Goal: Task Accomplishment & Management: Complete application form

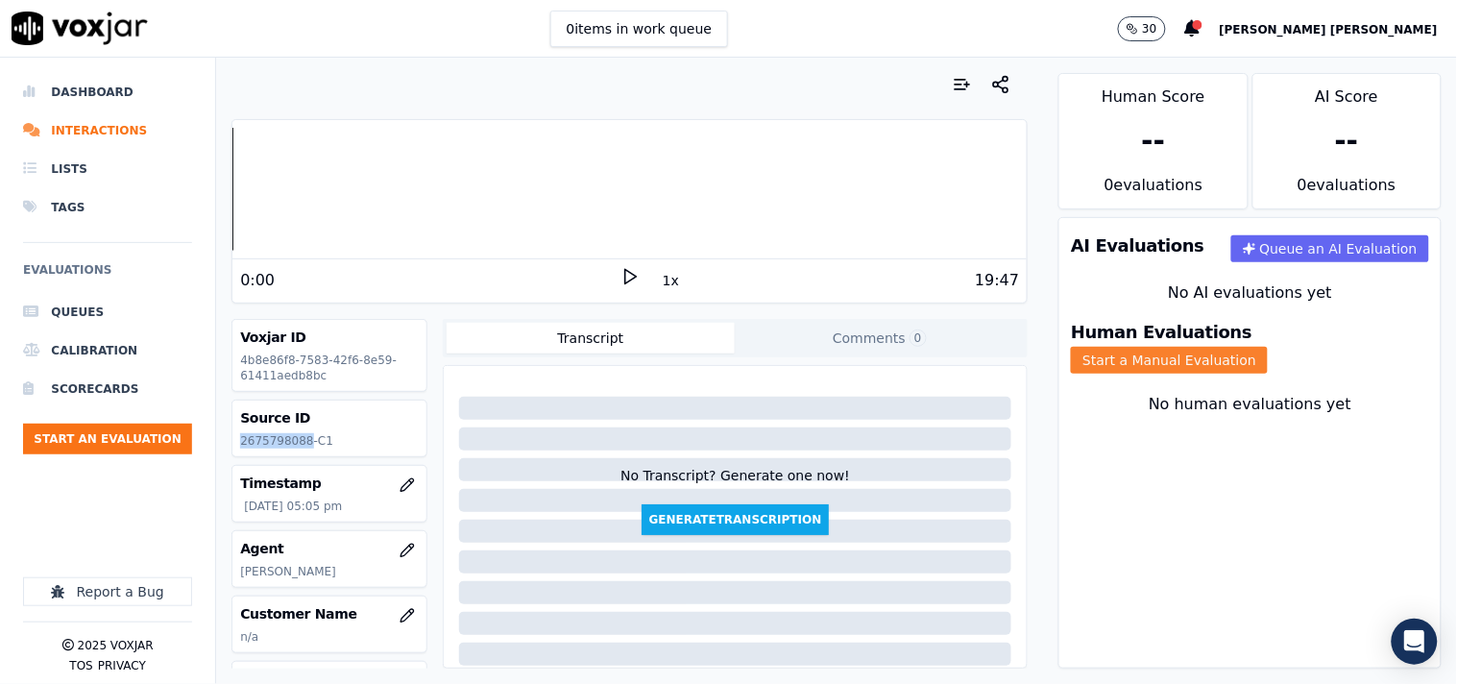
click at [1268, 347] on button "Start a Manual Evaluation" at bounding box center [1169, 360] width 197 height 27
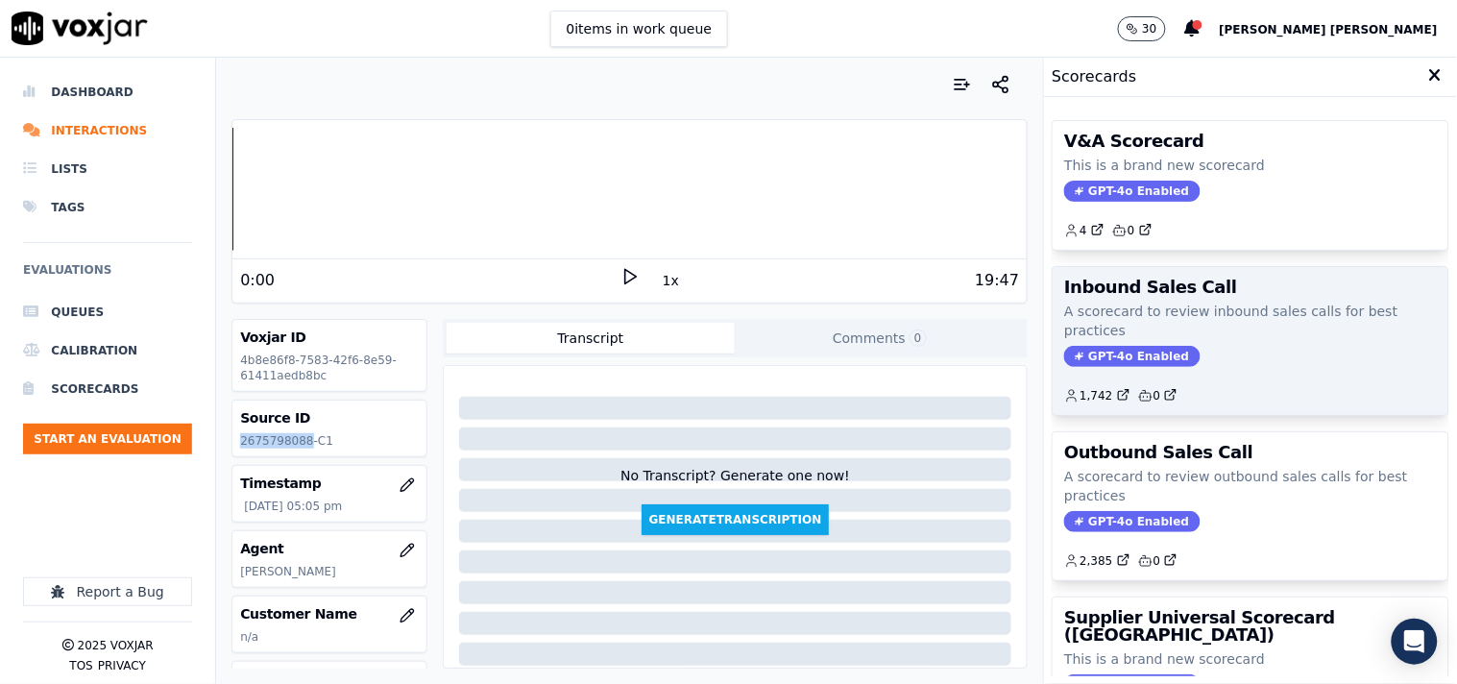
click at [1104, 358] on span "GPT-4o Enabled" at bounding box center [1131, 356] width 135 height 21
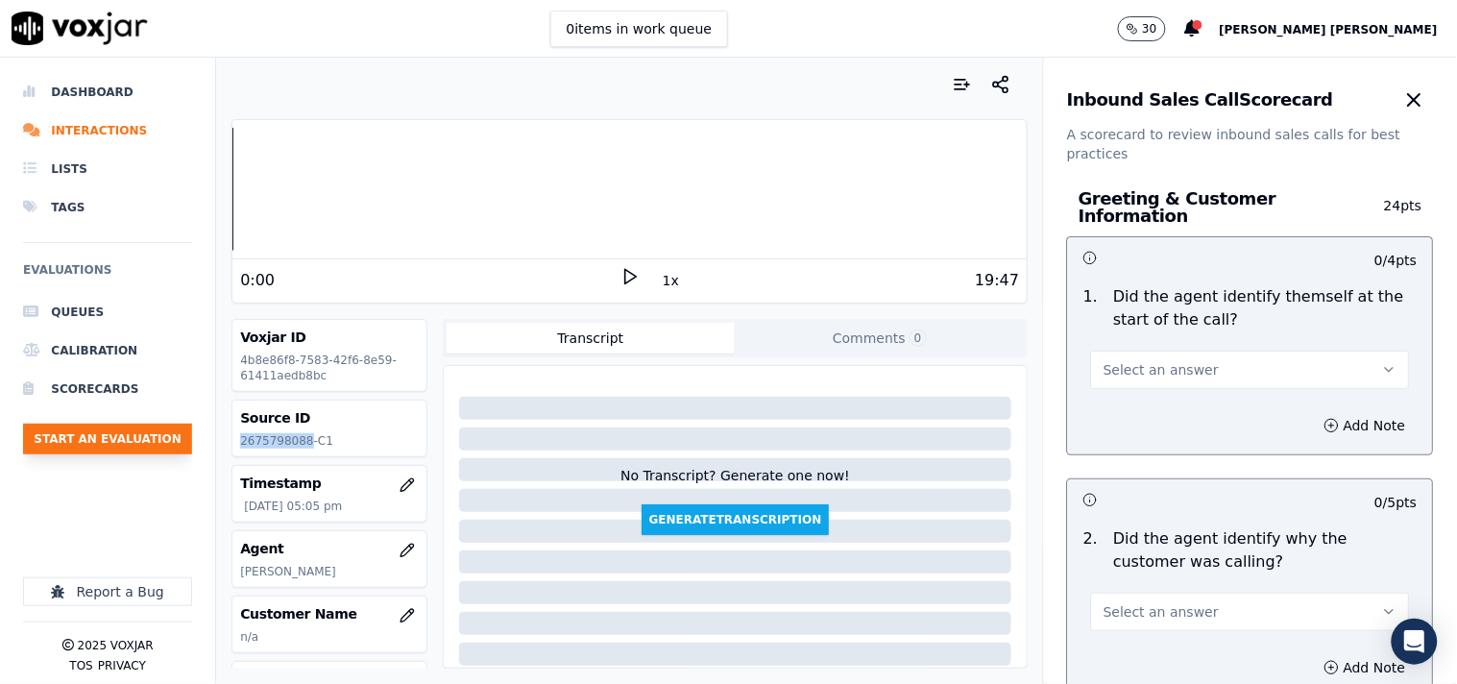
click at [159, 453] on button "Start an Evaluation" at bounding box center [107, 439] width 169 height 31
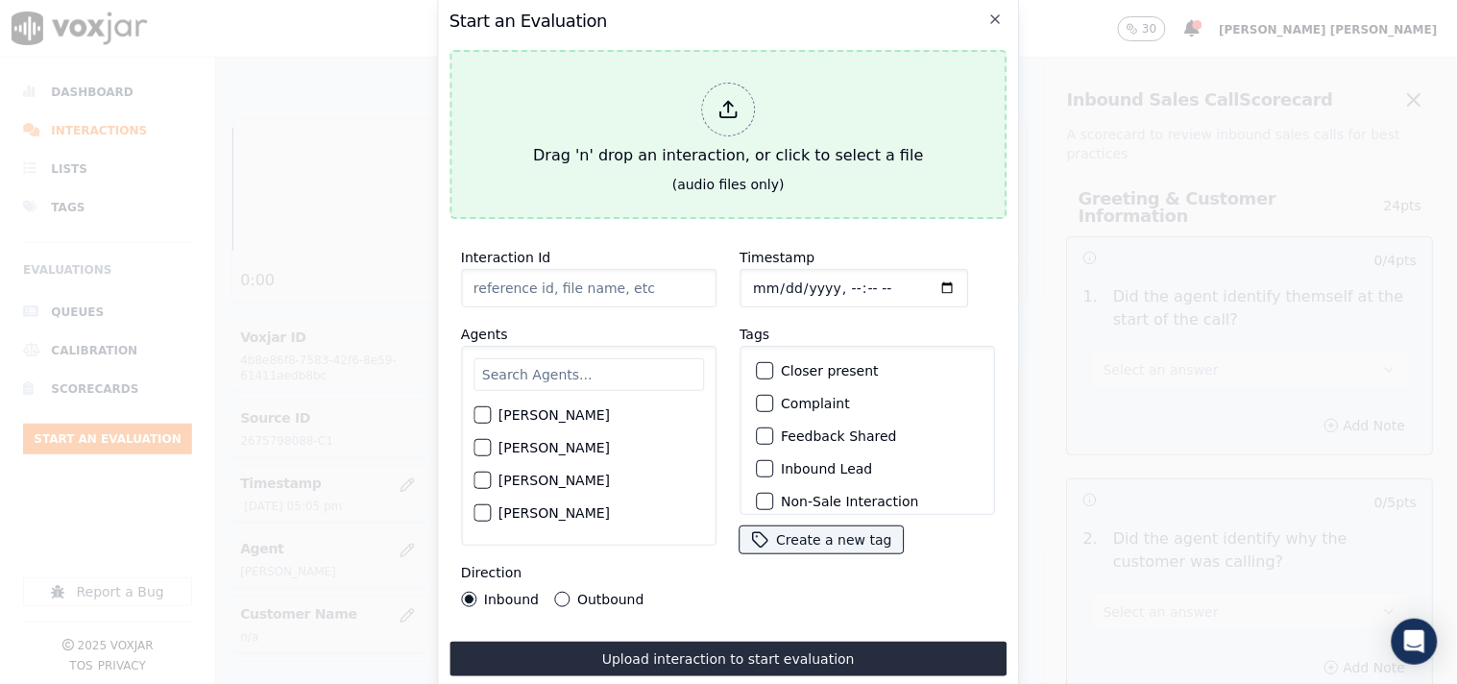
click at [701, 86] on div "Drag 'n' drop an interaction, or click to select a file" at bounding box center [727, 125] width 405 height 100
click at [686, 126] on div "Drag 'n' drop an interaction, or click to select a file" at bounding box center [727, 125] width 405 height 100
type input "20250917-113947_2672727026-all.mp3"
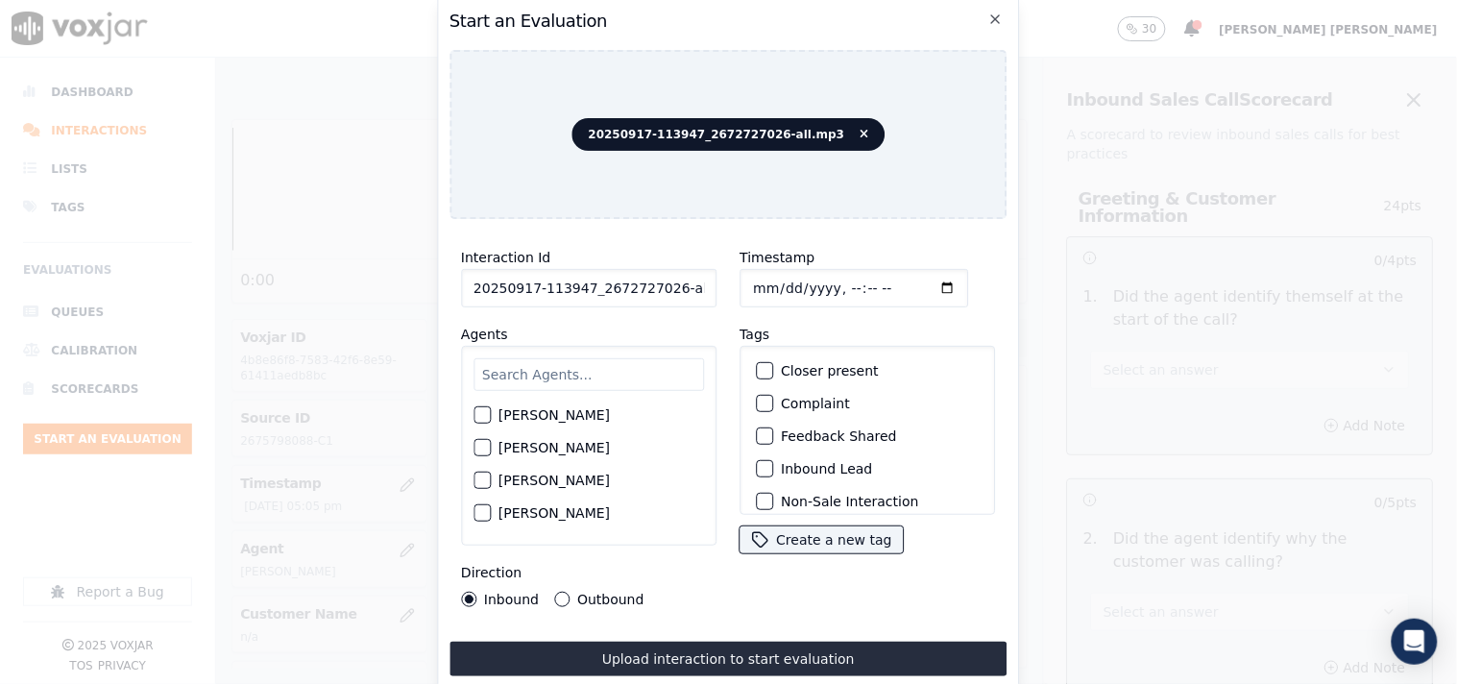
click at [611, 358] on input "text" at bounding box center [588, 374] width 230 height 33
type input "vin"
click at [595, 455] on div "[PERSON_NAME]" at bounding box center [588, 453] width 230 height 33
click at [565, 447] on label "[PERSON_NAME]" at bounding box center [553, 453] width 111 height 13
click at [491, 445] on button "[PERSON_NAME]" at bounding box center [481, 453] width 17 height 17
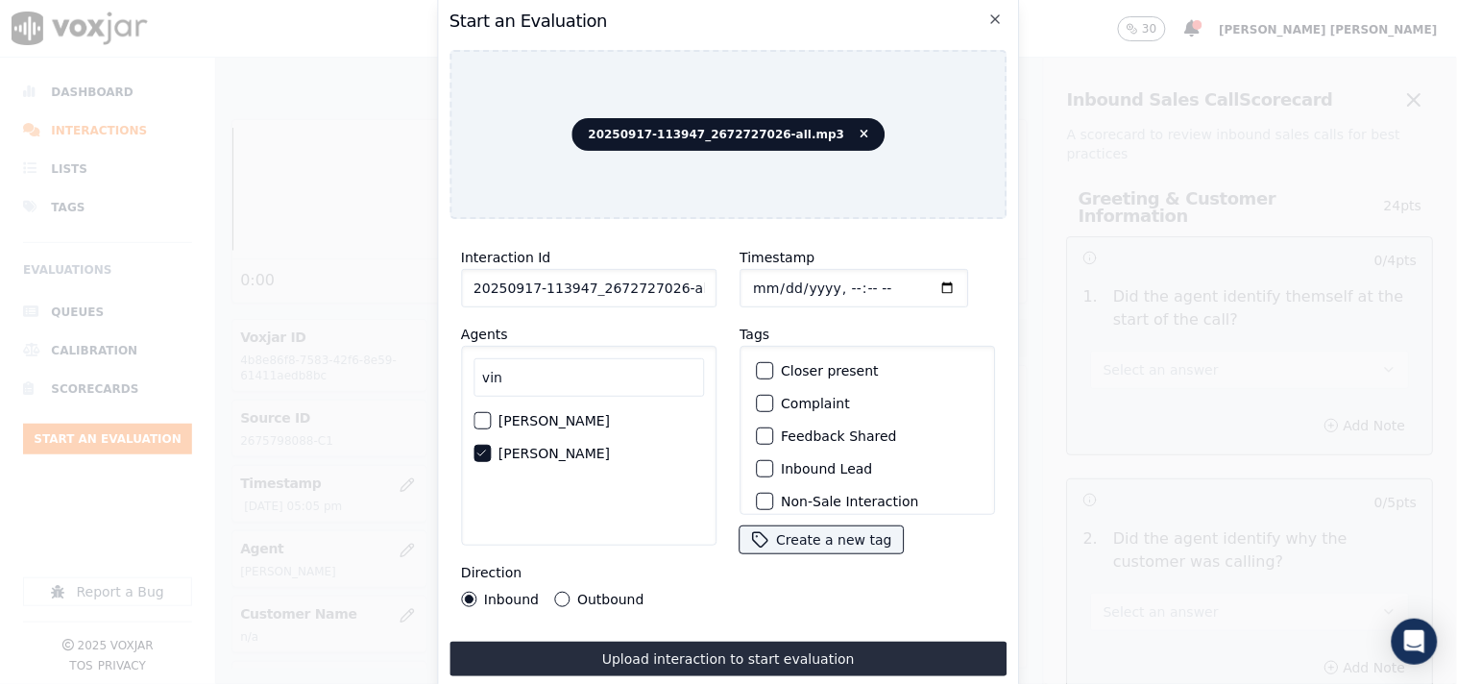
scroll to position [107, 0]
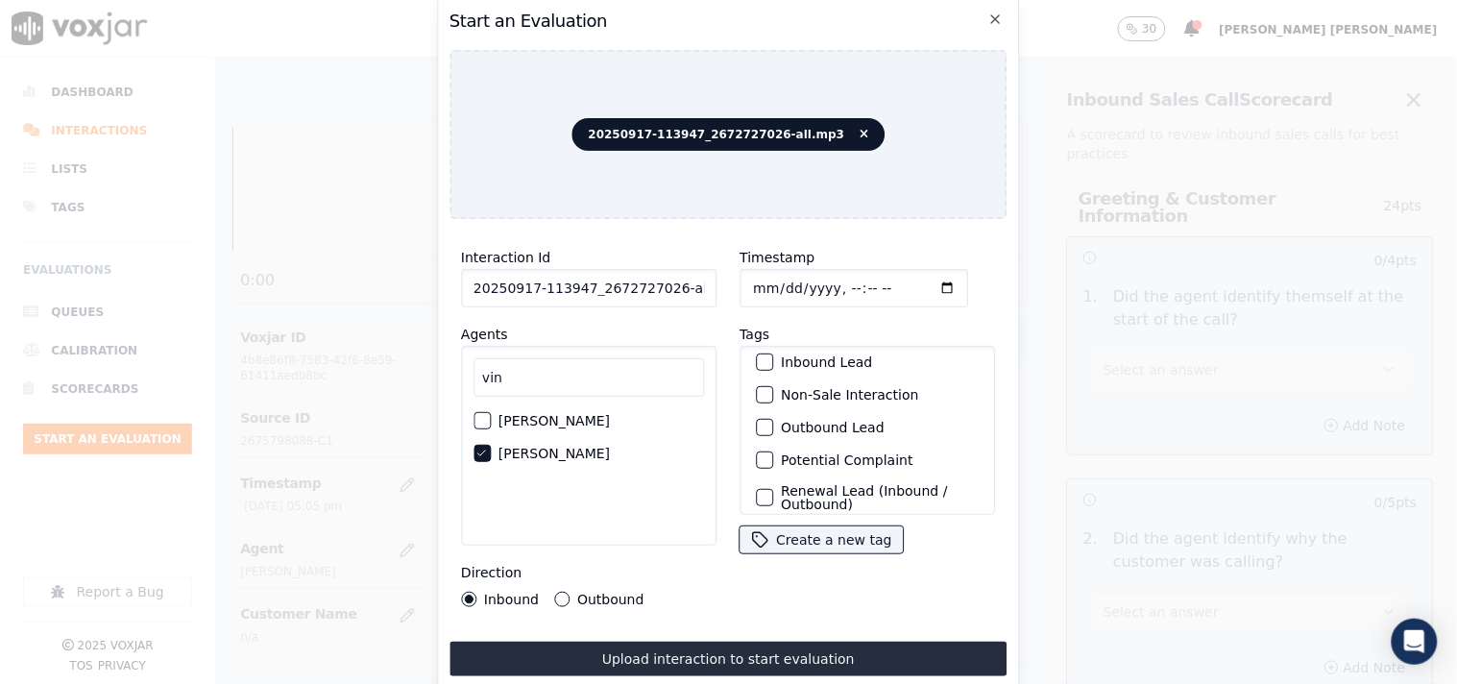
click at [817, 421] on label "Outbound Lead" at bounding box center [833, 427] width 104 height 13
click at [773, 419] on button "Outbound Lead" at bounding box center [764, 427] width 17 height 17
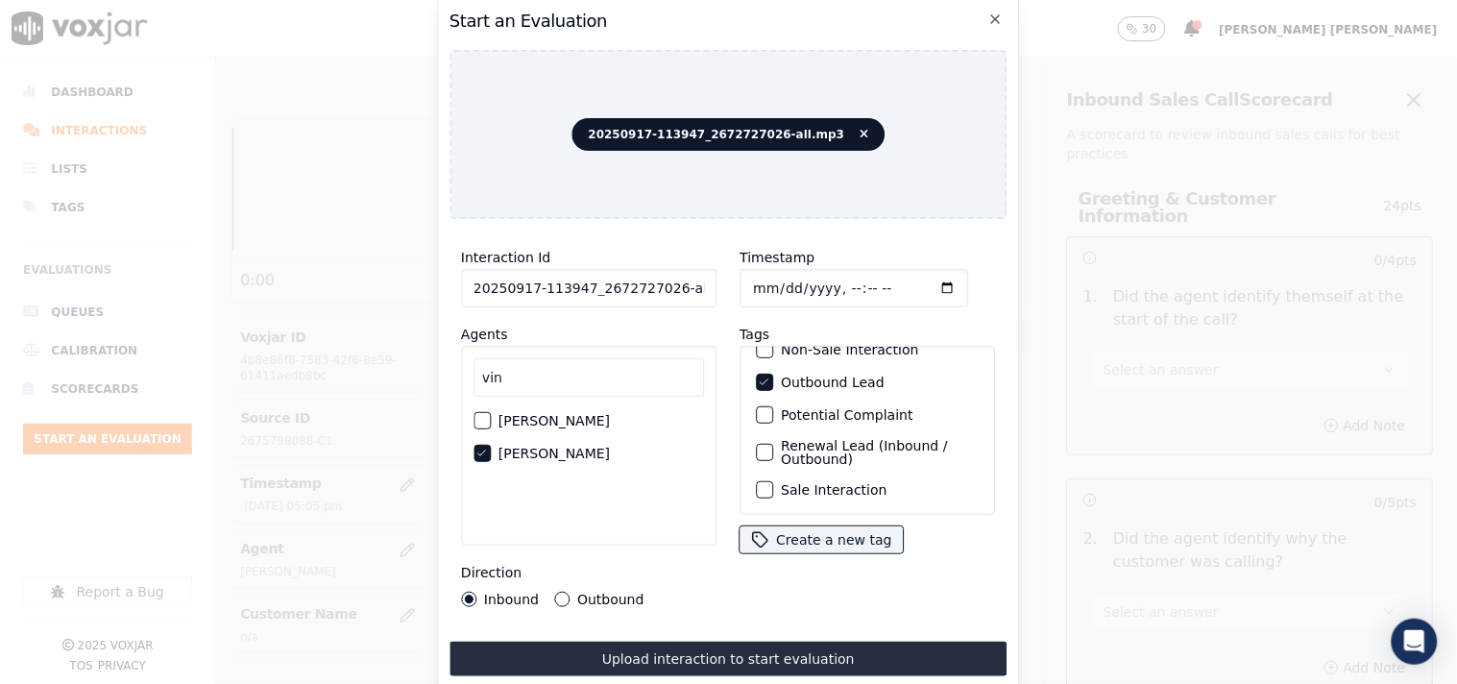
scroll to position [62, 0]
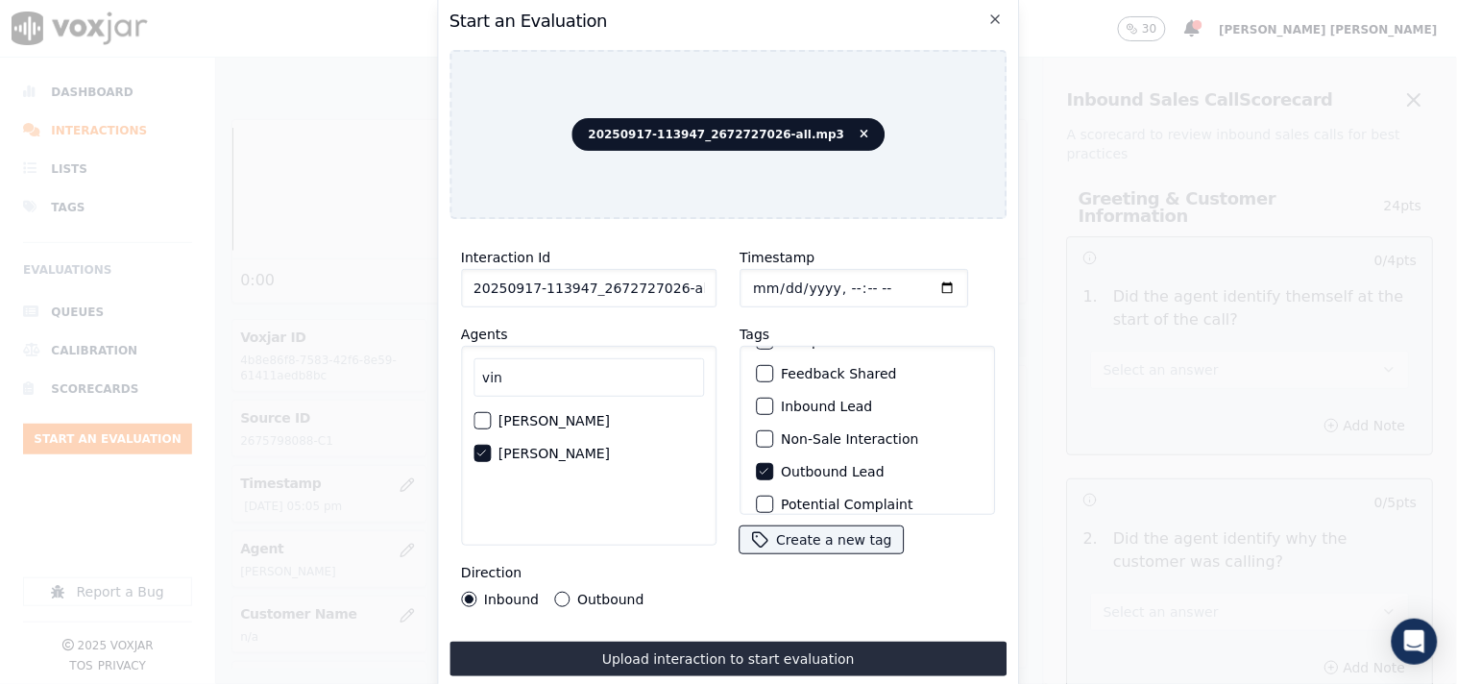
click at [822, 432] on label "Non-Sale Interaction" at bounding box center [849, 438] width 137 height 13
click at [773, 432] on button "Non-Sale Interaction" at bounding box center [764, 438] width 17 height 17
click at [570, 592] on div "Outbound" at bounding box center [598, 599] width 89 height 15
click at [568, 595] on div "Outbound" at bounding box center [598, 599] width 89 height 15
click at [564, 595] on button "Outbound" at bounding box center [561, 599] width 15 height 15
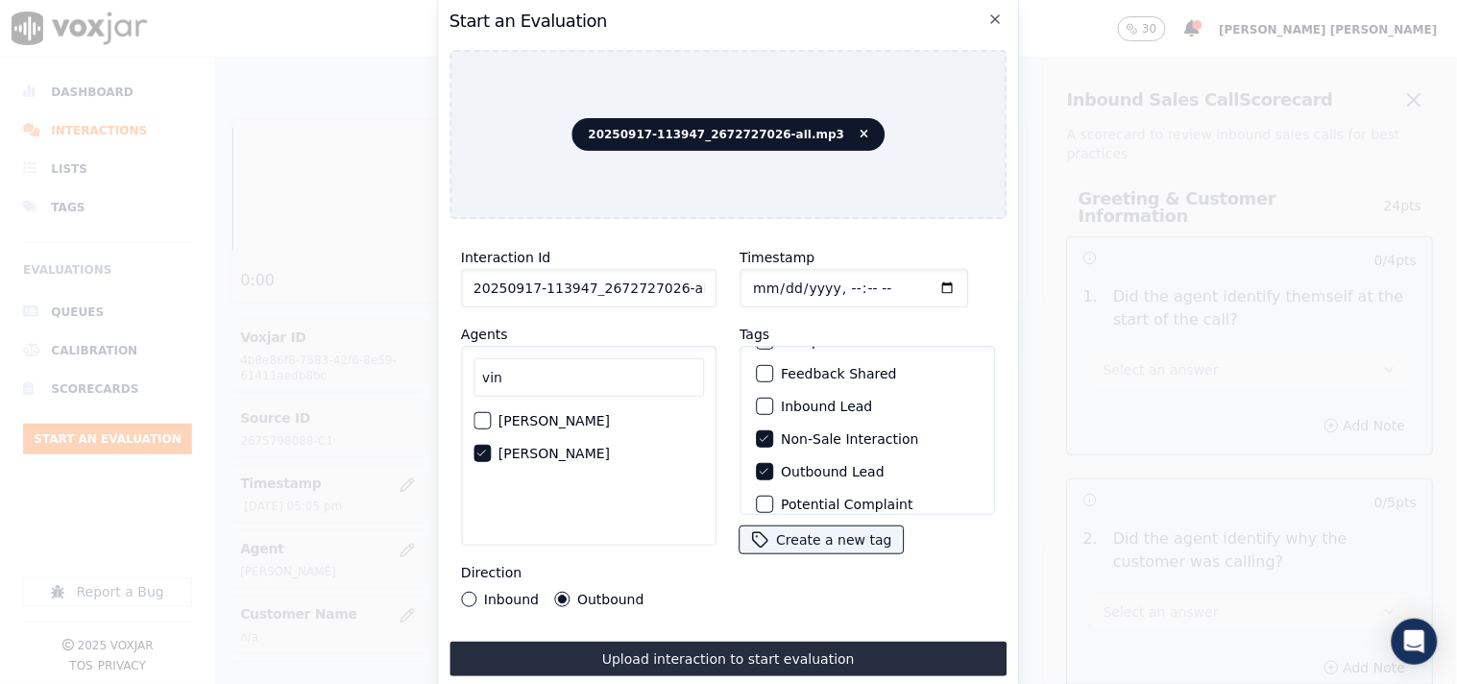
click at [749, 283] on input "Timestamp" at bounding box center [853, 288] width 229 height 38
drag, startPoint x: 664, startPoint y: 277, endPoint x: 798, endPoint y: 295, distance: 135.7
click at [798, 295] on div "Interaction Id 20250917-113947_2672727026-all.mp3 Agents [PERSON_NAME] [PERSON_…" at bounding box center [728, 426] width 558 height 384
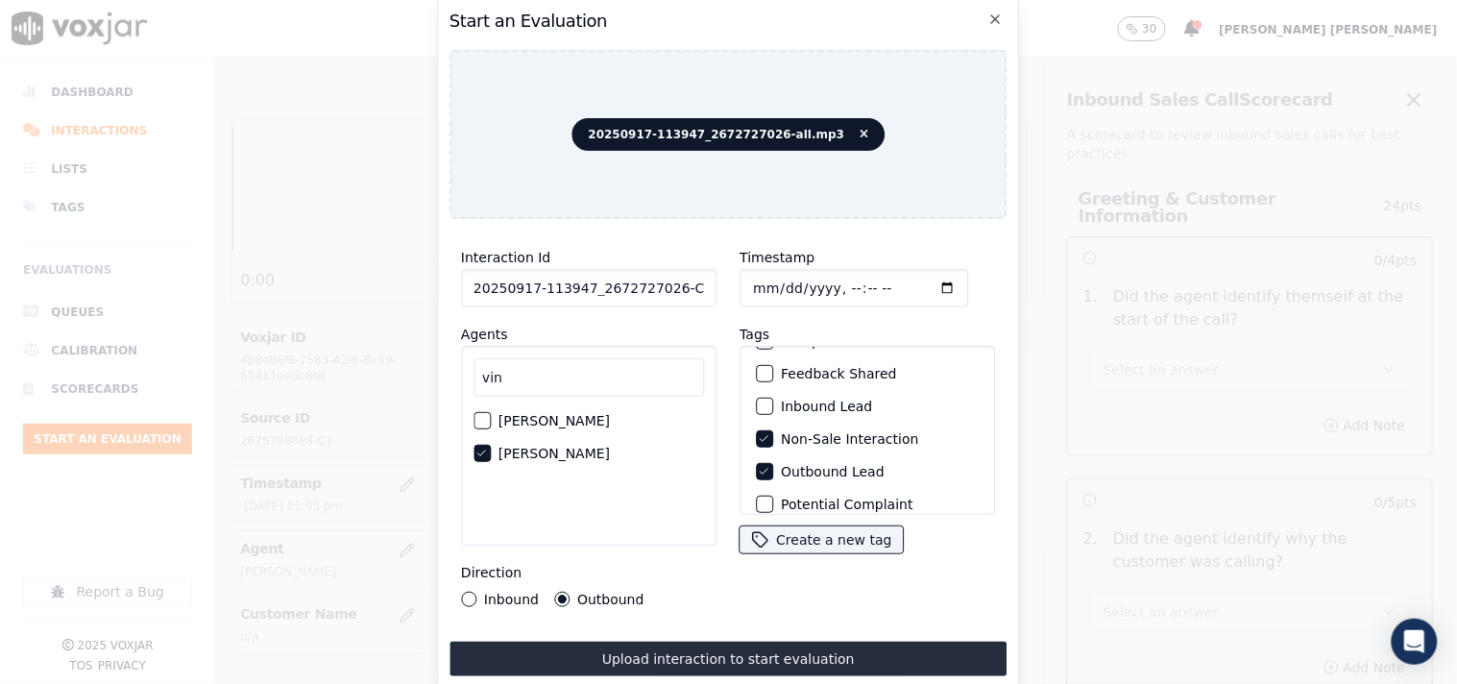
type input "20250917-113947_2672727026-C1"
click at [757, 277] on input "Timestamp" at bounding box center [853, 288] width 229 height 38
type input "[DATE]T18:38"
click at [838, 330] on div "Tags Closer present Complaint Feedback Shared Inbound Lead Non-Sale Interaction…" at bounding box center [866, 439] width 255 height 232
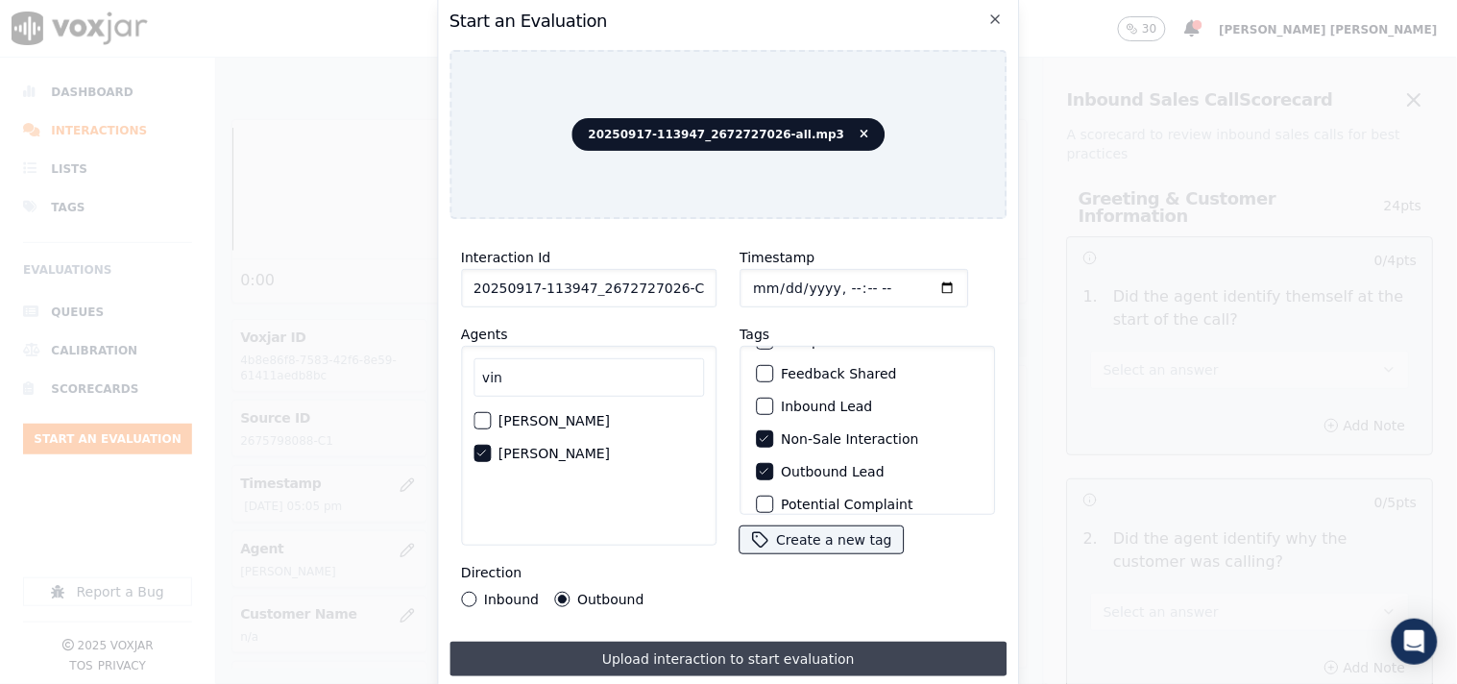
click at [641, 641] on button "Upload interaction to start evaluation" at bounding box center [728, 658] width 558 height 35
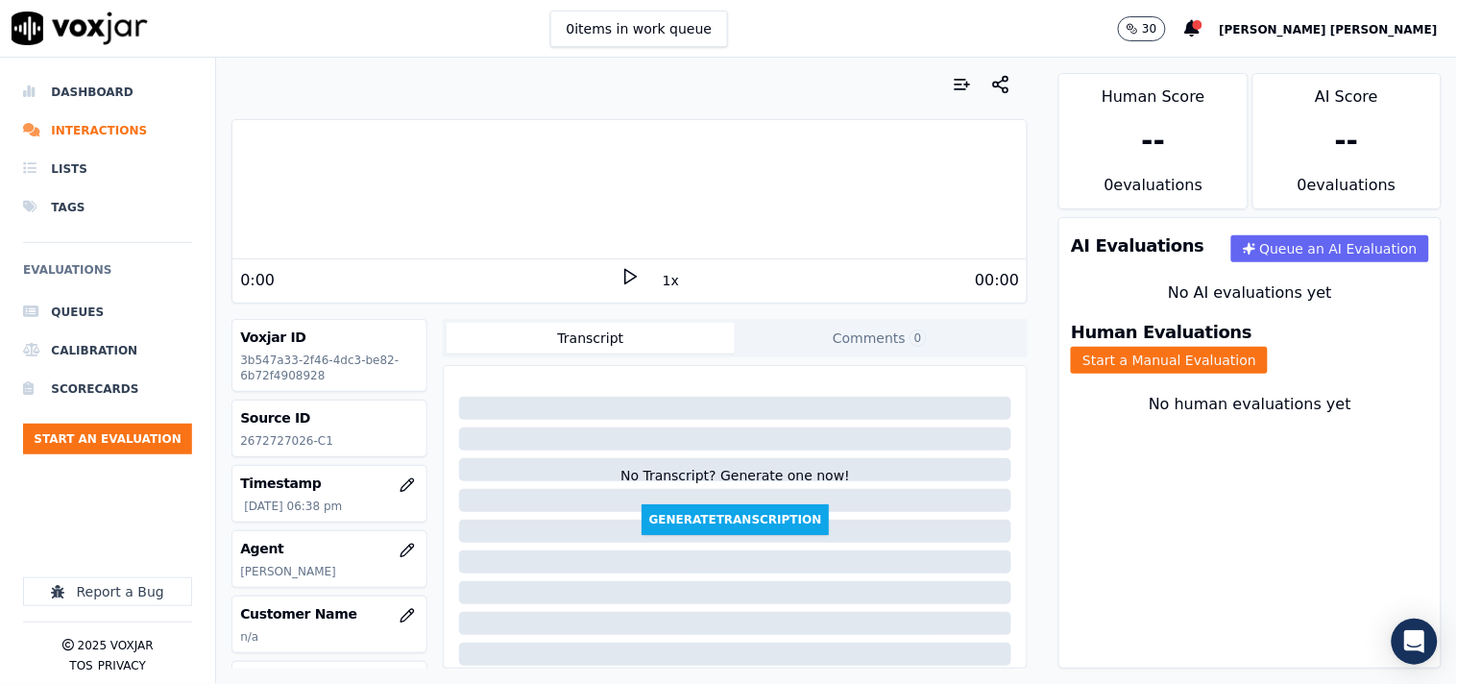
click at [1058, 565] on div "AI Evaluations Queue an AI Evaluation No AI evaluations yet Human Evaluations S…" at bounding box center [1249, 442] width 383 height 451
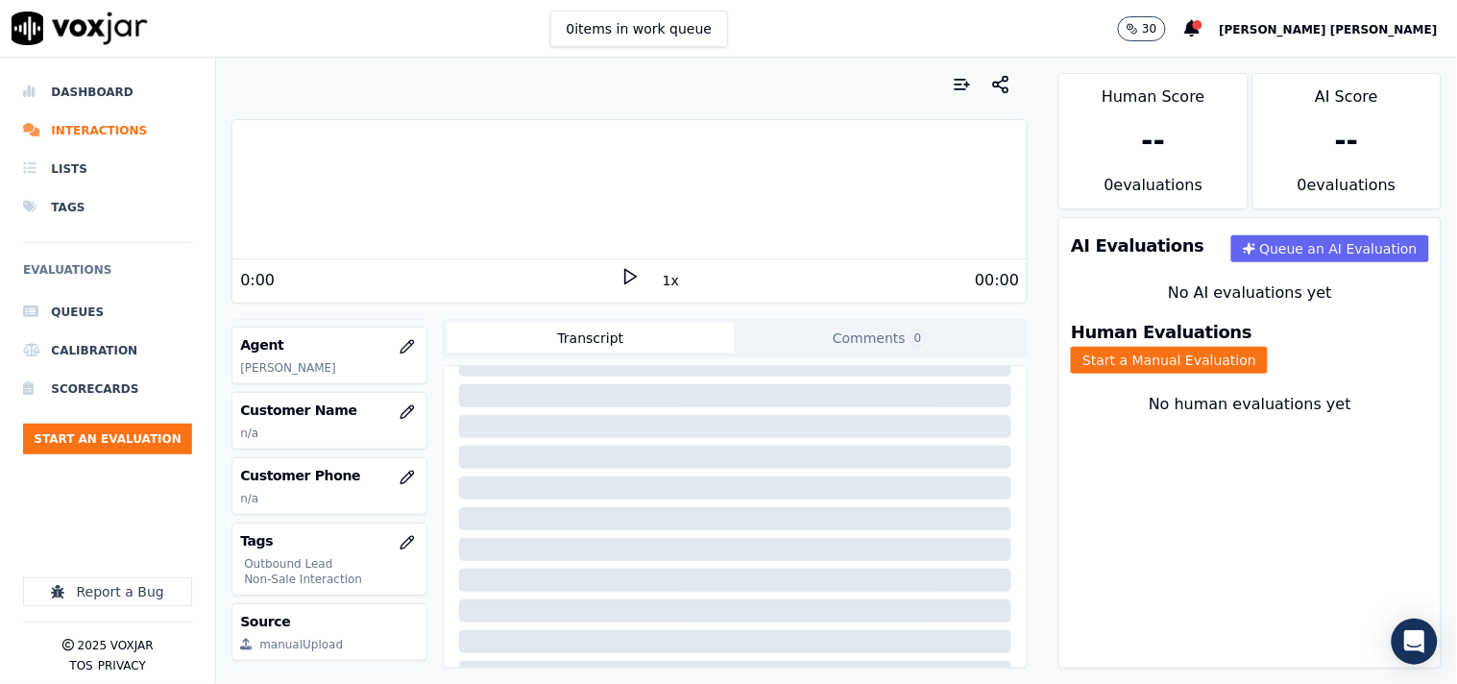
scroll to position [322, 0]
click at [1295, 357] on div "Human Evaluations Start a Manual Evaluation" at bounding box center [1249, 348] width 381 height 73
click at [1318, 327] on div "Human Evaluations Start a Manual Evaluation" at bounding box center [1249, 348] width 381 height 73
click at [1268, 347] on button "Start a Manual Evaluation" at bounding box center [1169, 360] width 197 height 27
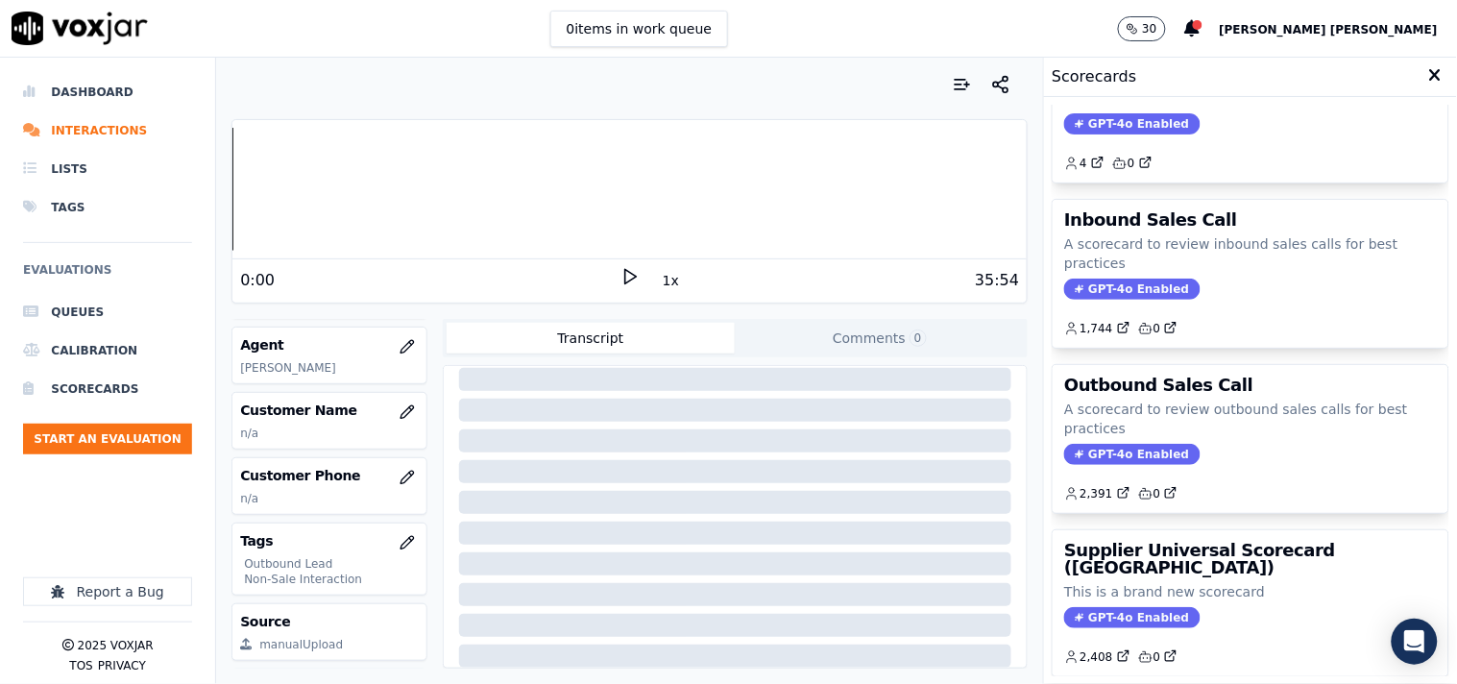
scroll to position [213, 0]
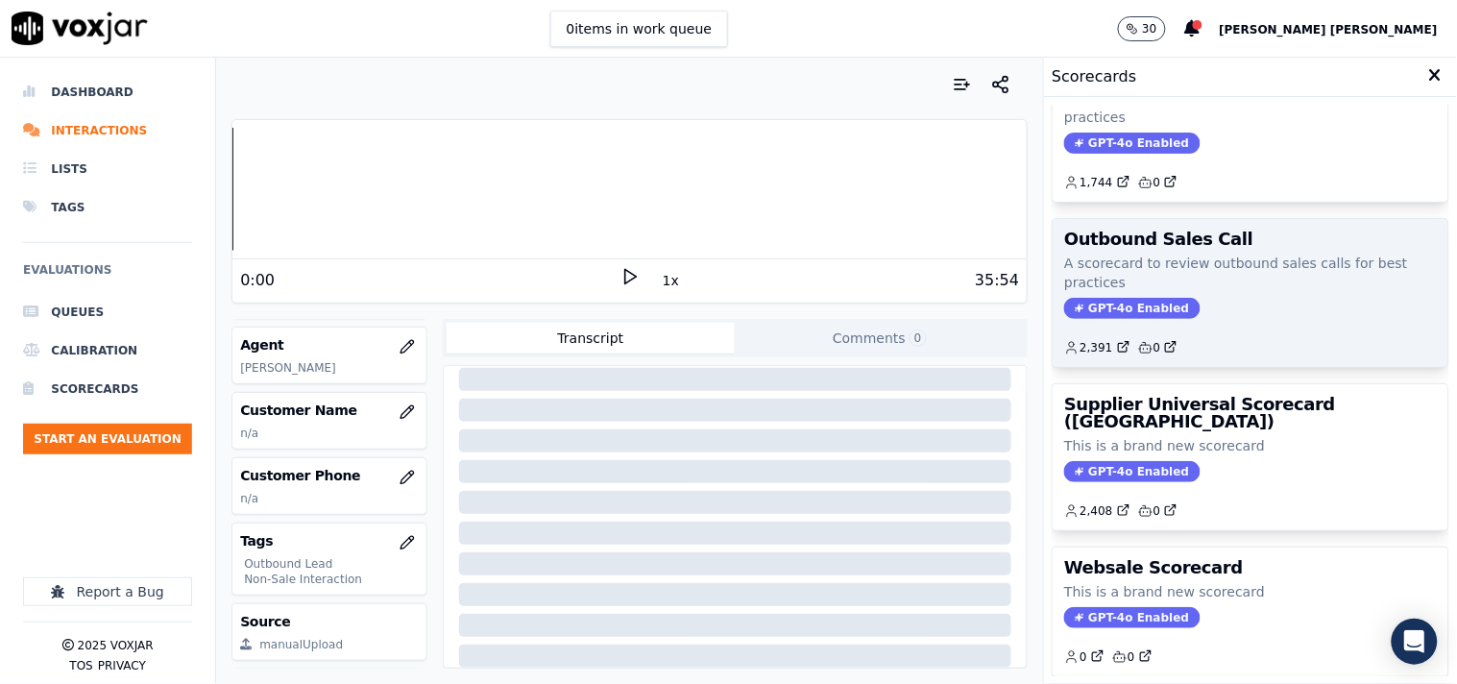
click at [1125, 303] on span "GPT-4o Enabled" at bounding box center [1131, 308] width 135 height 21
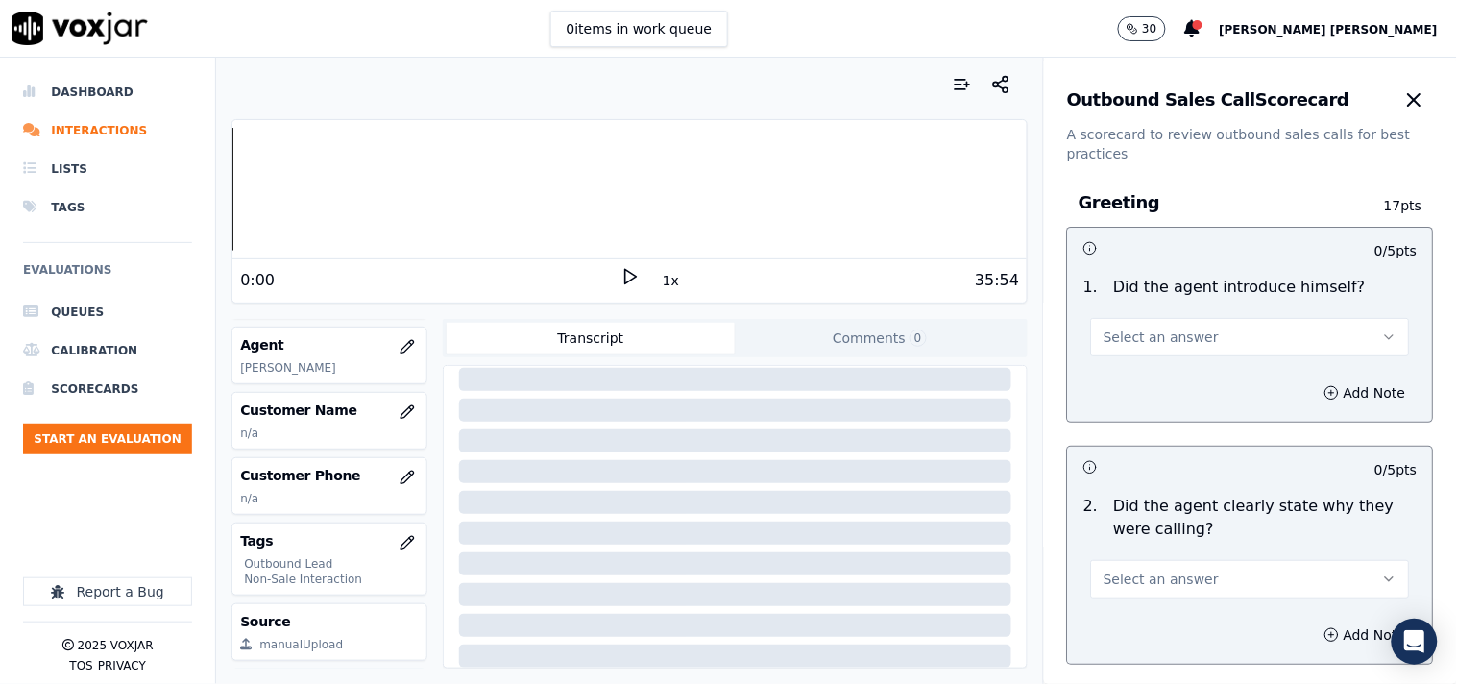
click at [1126, 334] on span "Select an answer" at bounding box center [1160, 336] width 115 height 19
click at [1144, 389] on div "Yes" at bounding box center [1217, 380] width 282 height 31
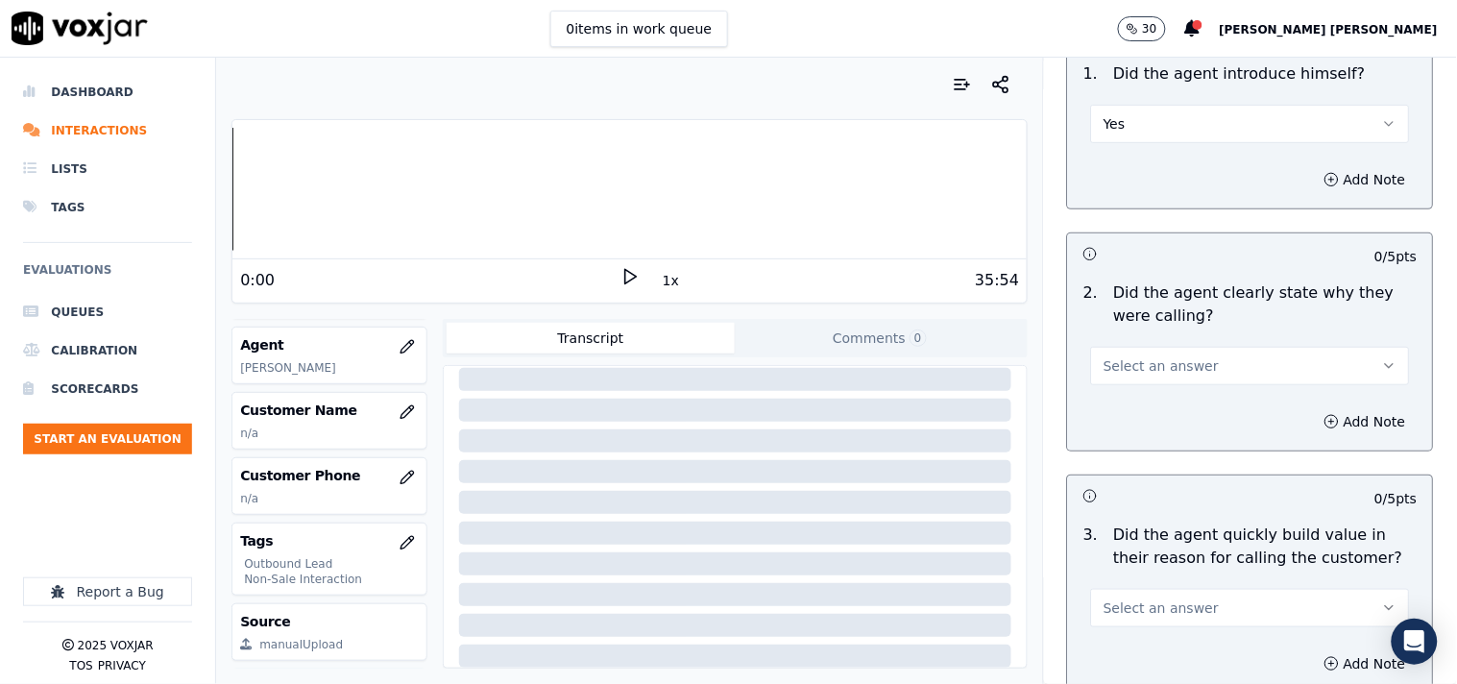
click at [1152, 373] on span "Select an answer" at bounding box center [1160, 365] width 115 height 19
click at [1141, 397] on div "Yes" at bounding box center [1217, 409] width 282 height 31
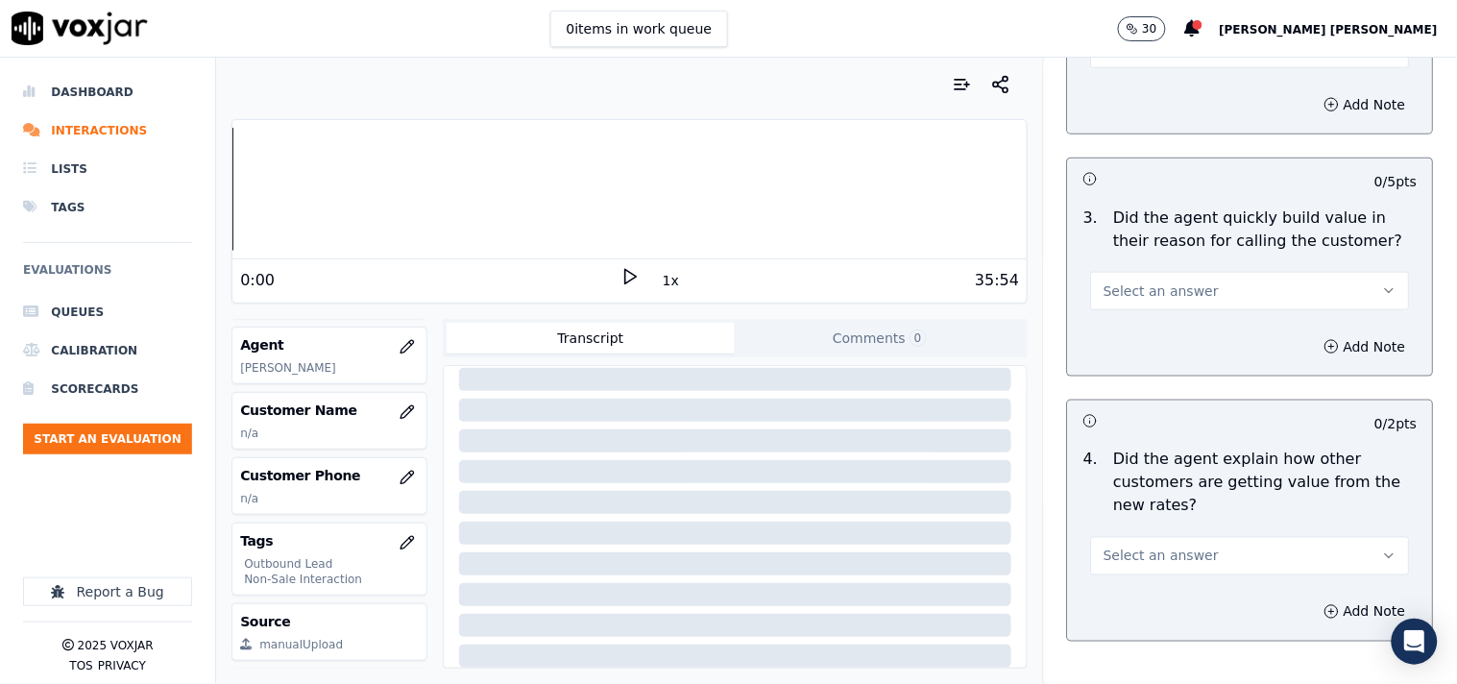
scroll to position [533, 0]
click at [1146, 278] on span "Select an answer" at bounding box center [1160, 287] width 115 height 19
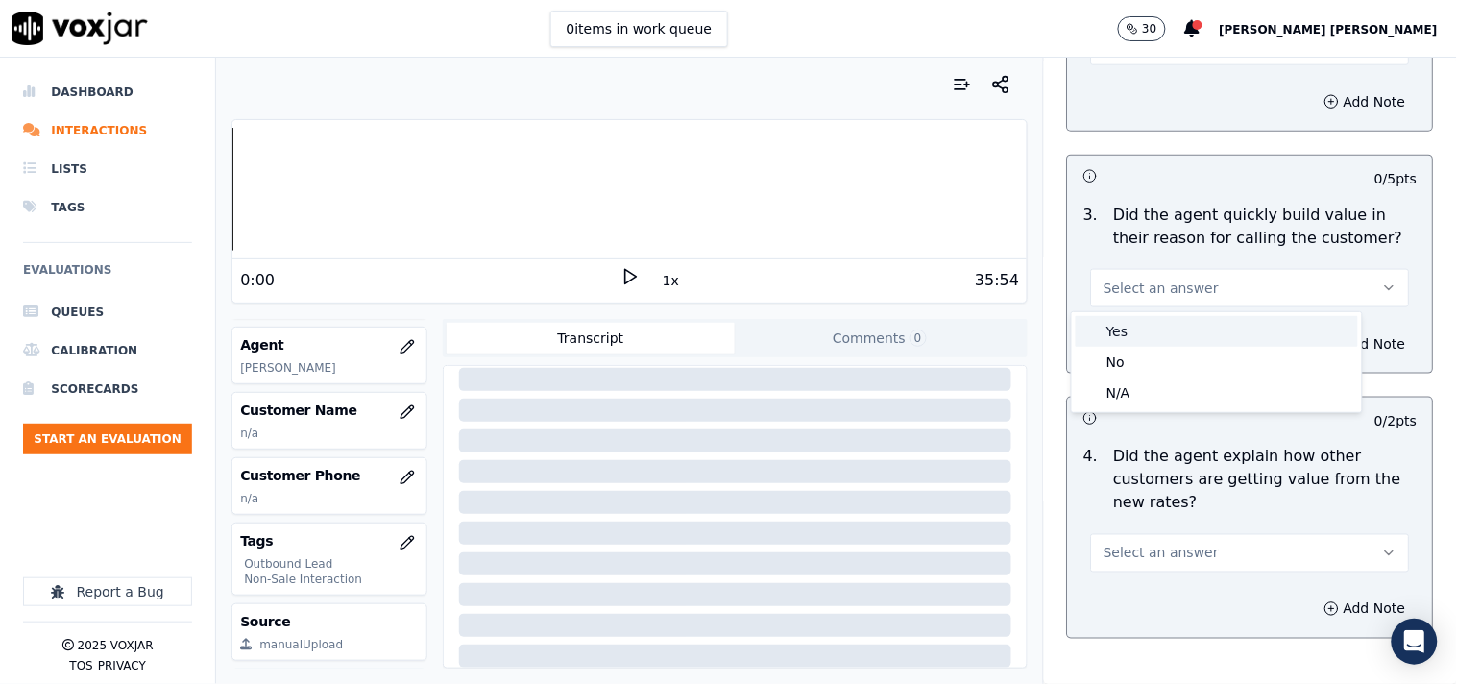
click at [1141, 324] on div "Yes" at bounding box center [1217, 331] width 282 height 31
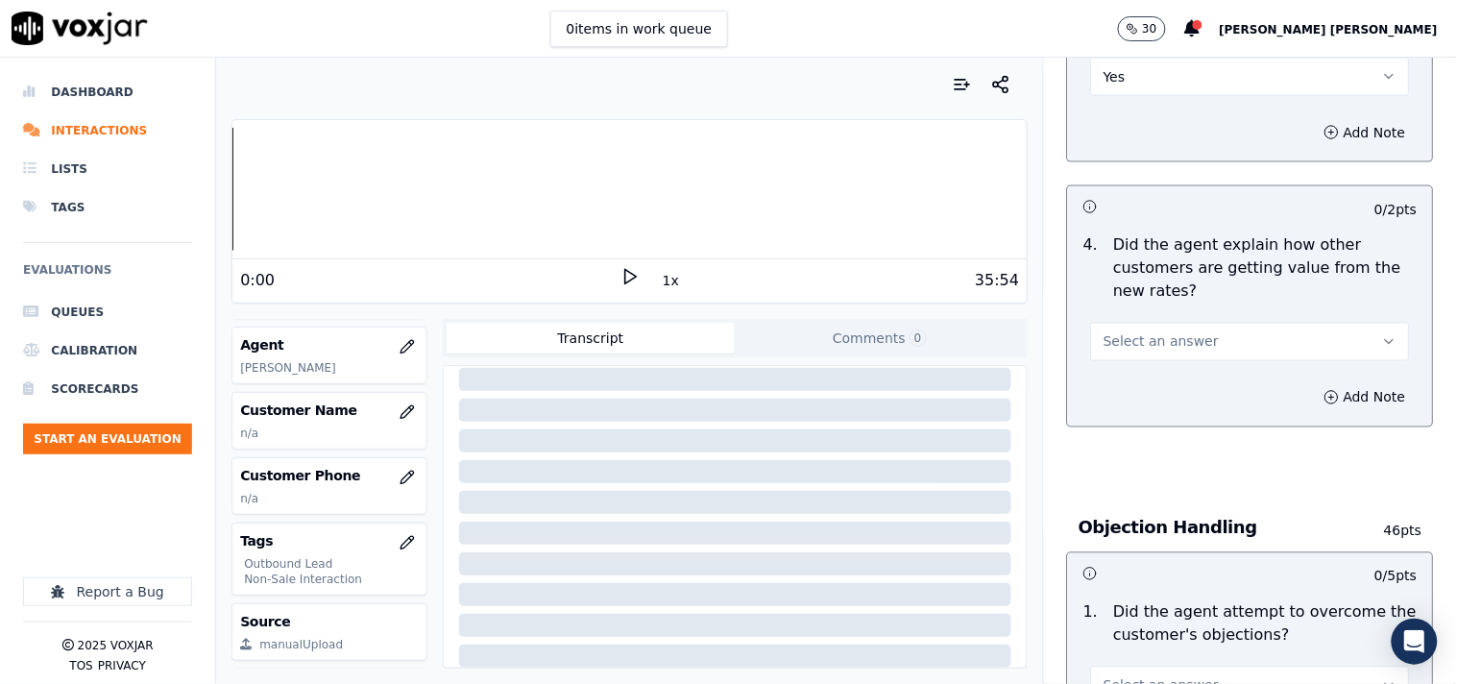
scroll to position [746, 0]
click at [1126, 285] on p "Did the agent explain how other customers are getting value from the new rates?" at bounding box center [1265, 266] width 303 height 69
click at [1122, 350] on button "Select an answer" at bounding box center [1250, 340] width 319 height 38
click at [1130, 392] on div "Yes" at bounding box center [1217, 383] width 282 height 31
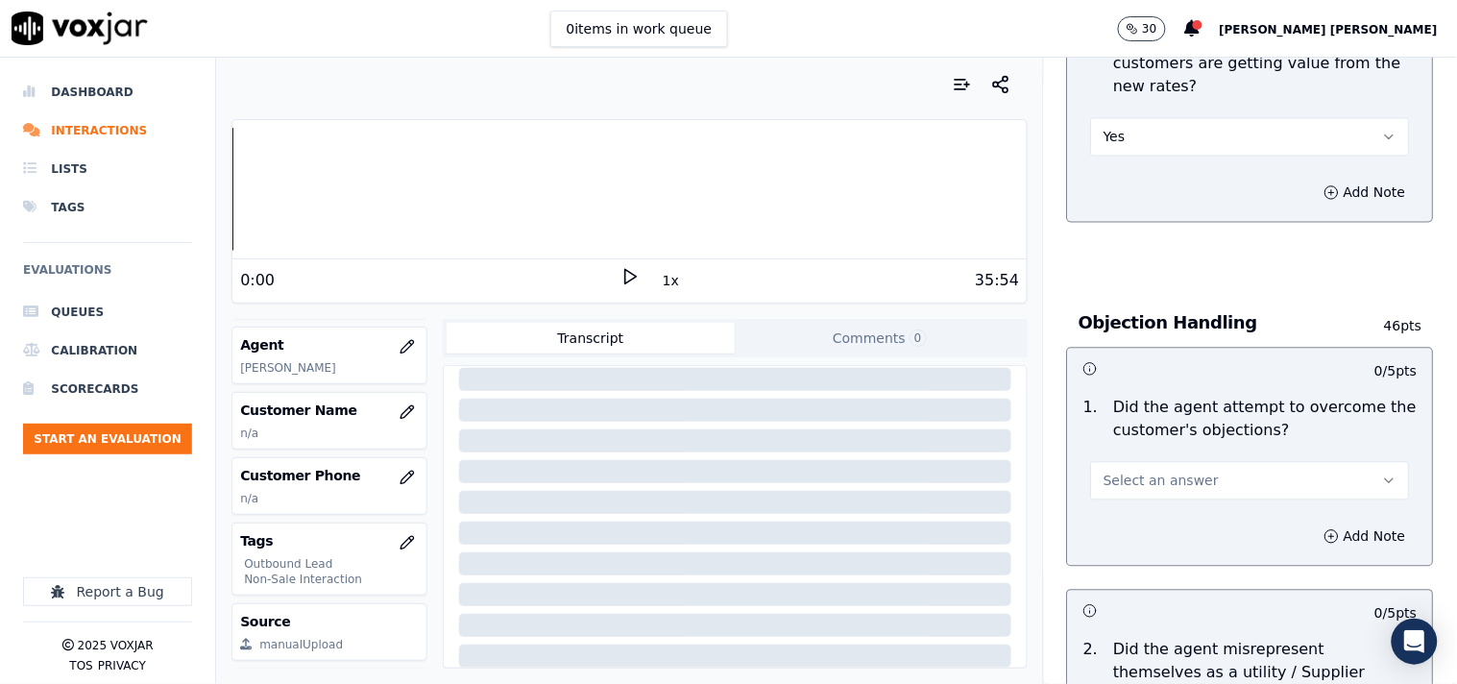
scroll to position [960, 0]
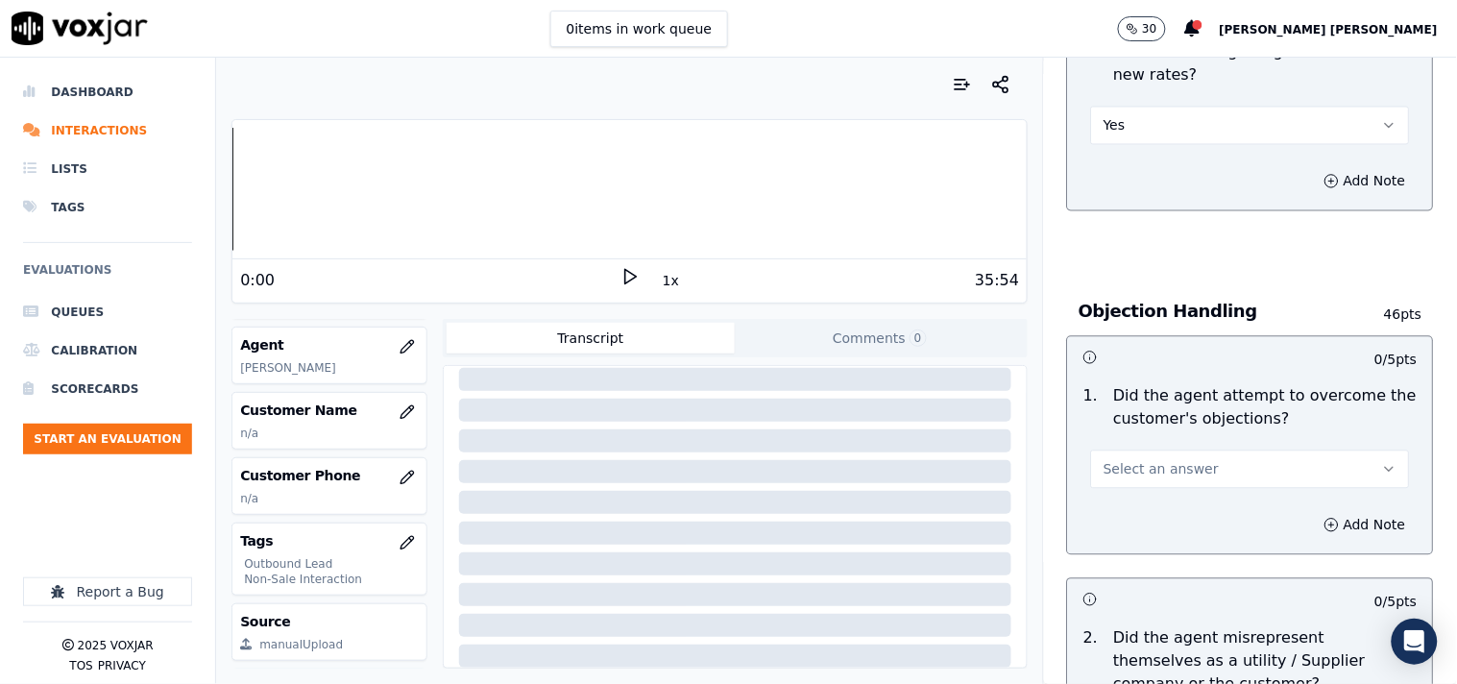
click at [1133, 462] on span "Select an answer" at bounding box center [1160, 469] width 115 height 19
click at [1152, 549] on div "No" at bounding box center [1217, 544] width 282 height 31
click at [1169, 469] on button "No" at bounding box center [1250, 469] width 319 height 38
click at [1115, 515] on div "Yes" at bounding box center [1217, 513] width 282 height 31
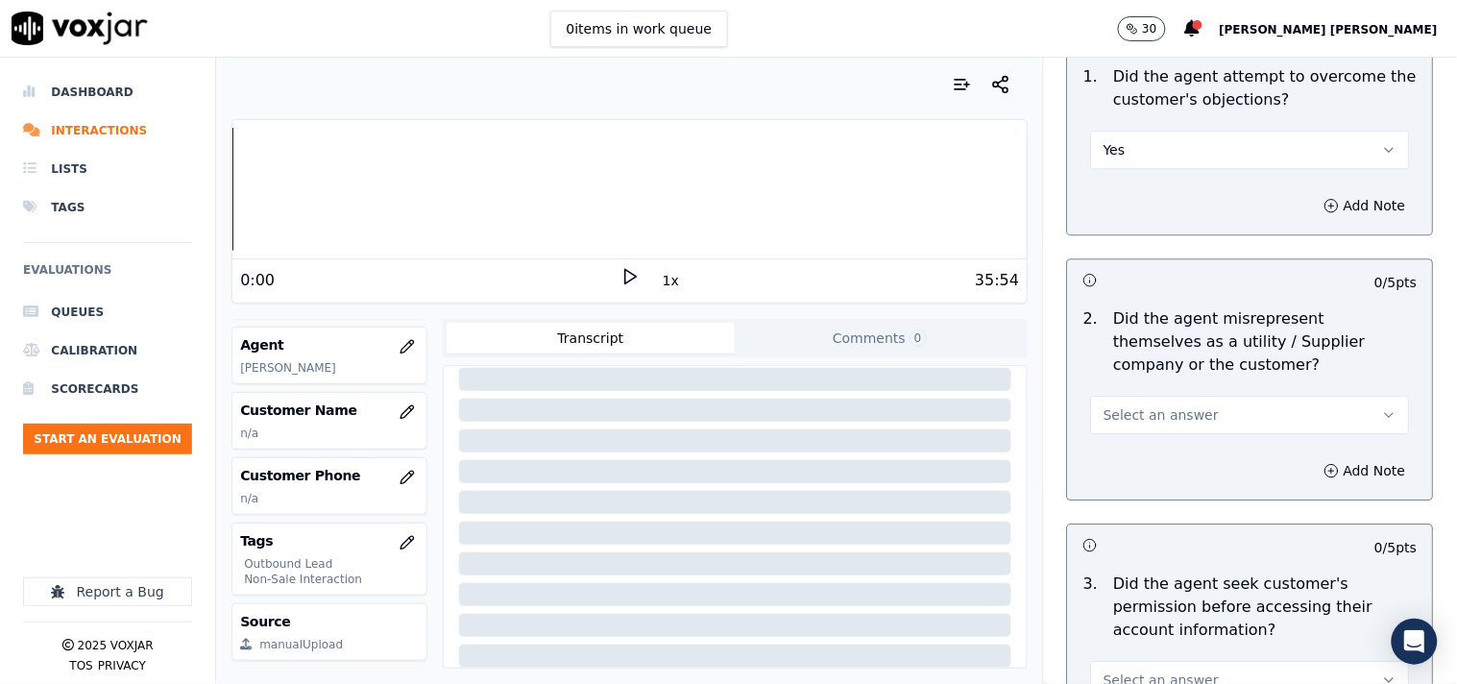
click at [1148, 429] on button "Select an answer" at bounding box center [1250, 415] width 319 height 38
drag, startPoint x: 1134, startPoint y: 454, endPoint x: 1131, endPoint y: 496, distance: 42.4
click at [1131, 496] on div "Yes No N/A" at bounding box center [1217, 489] width 290 height 100
click at [1131, 496] on div "No" at bounding box center [1217, 488] width 282 height 31
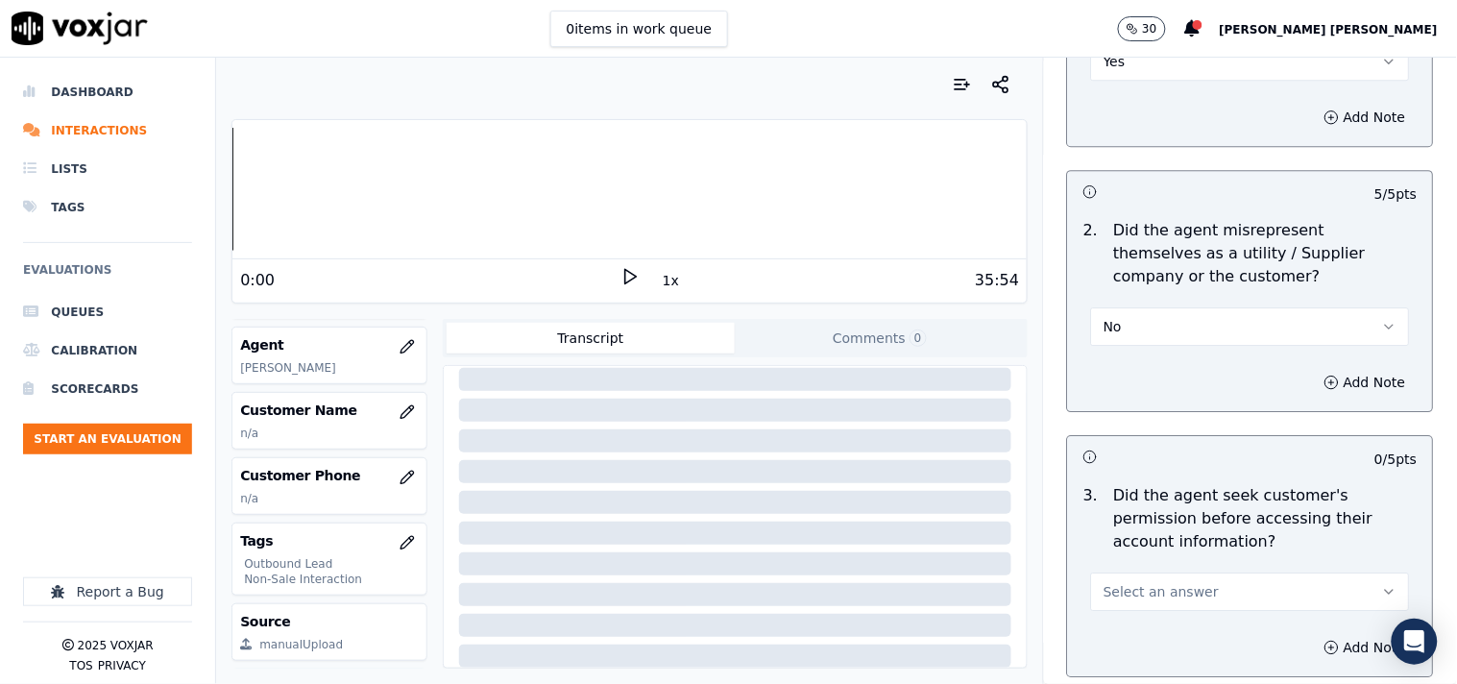
scroll to position [1493, 0]
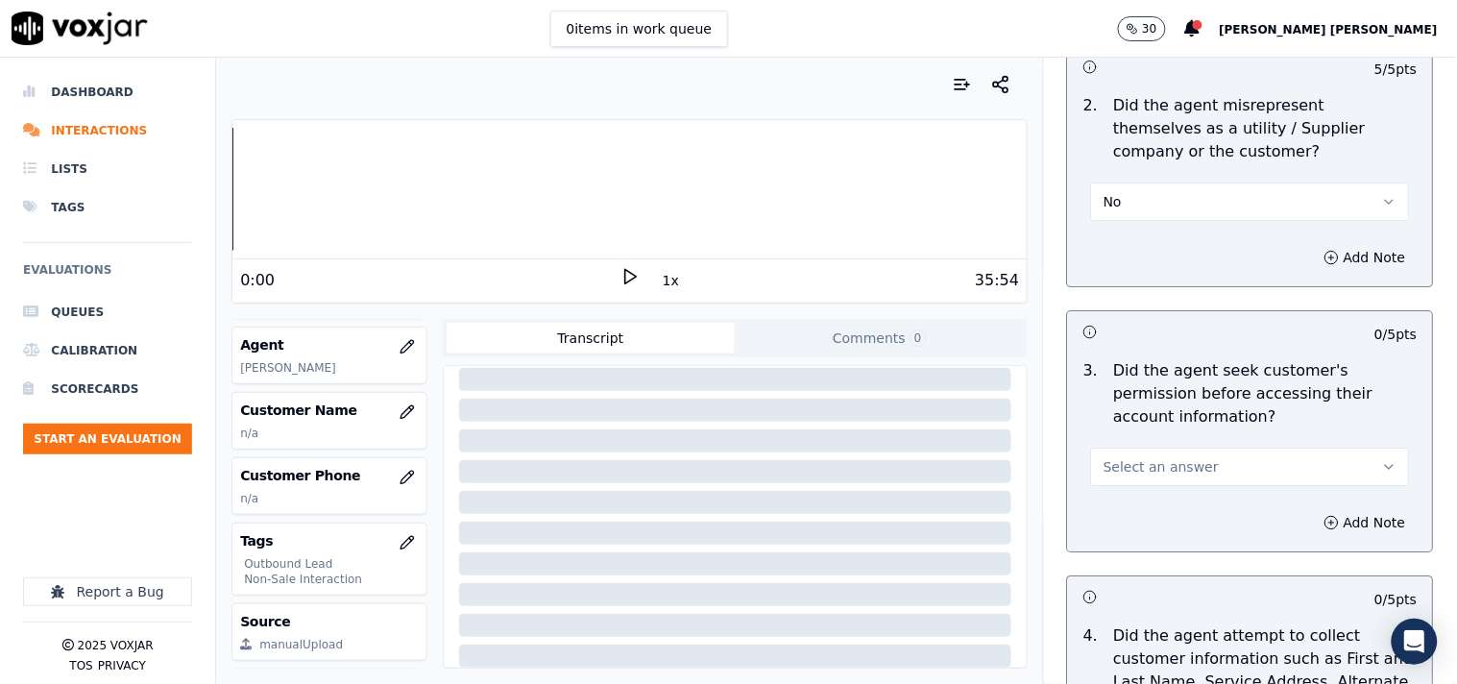
click at [1149, 448] on button "Select an answer" at bounding box center [1250, 467] width 319 height 38
drag, startPoint x: 1148, startPoint y: 539, endPoint x: 1224, endPoint y: 576, distance: 85.5
click at [1148, 541] on div "No" at bounding box center [1217, 540] width 282 height 31
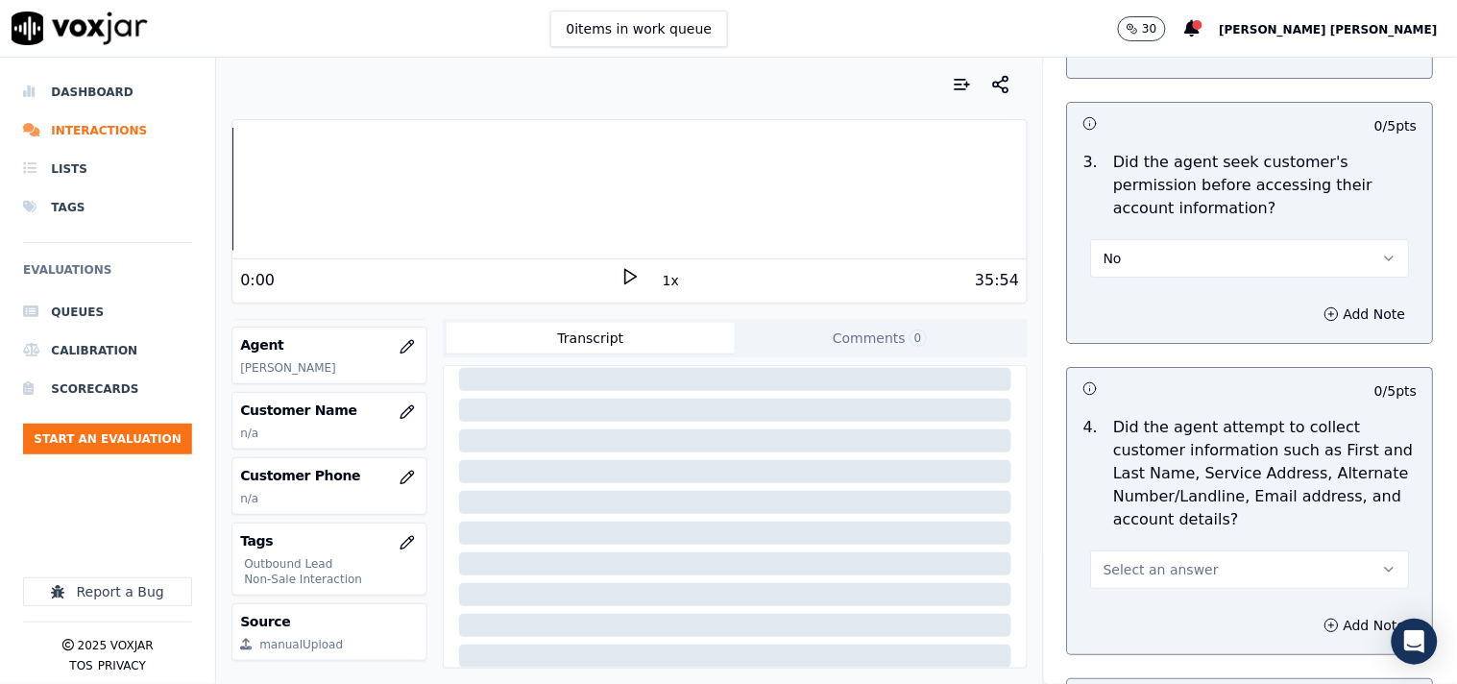
scroll to position [1706, 0]
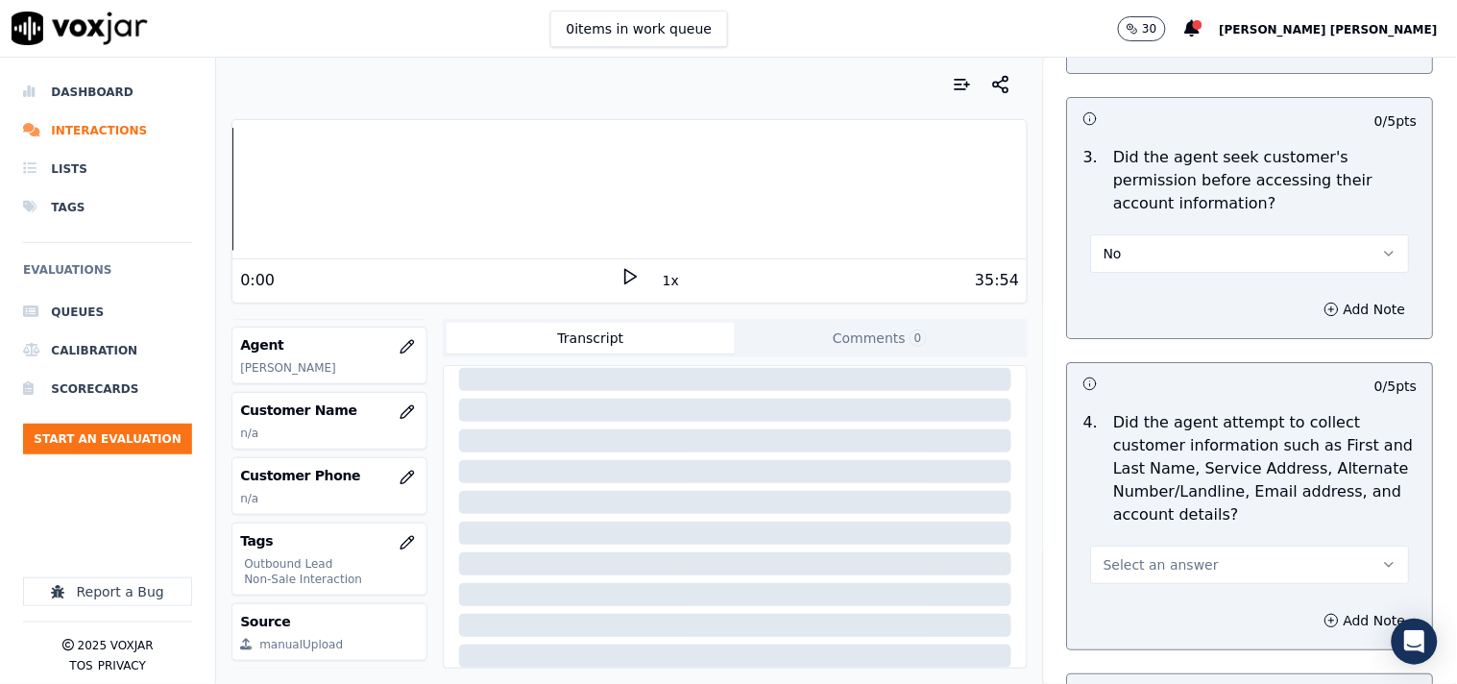
click at [1126, 561] on span "Select an answer" at bounding box center [1160, 564] width 115 height 19
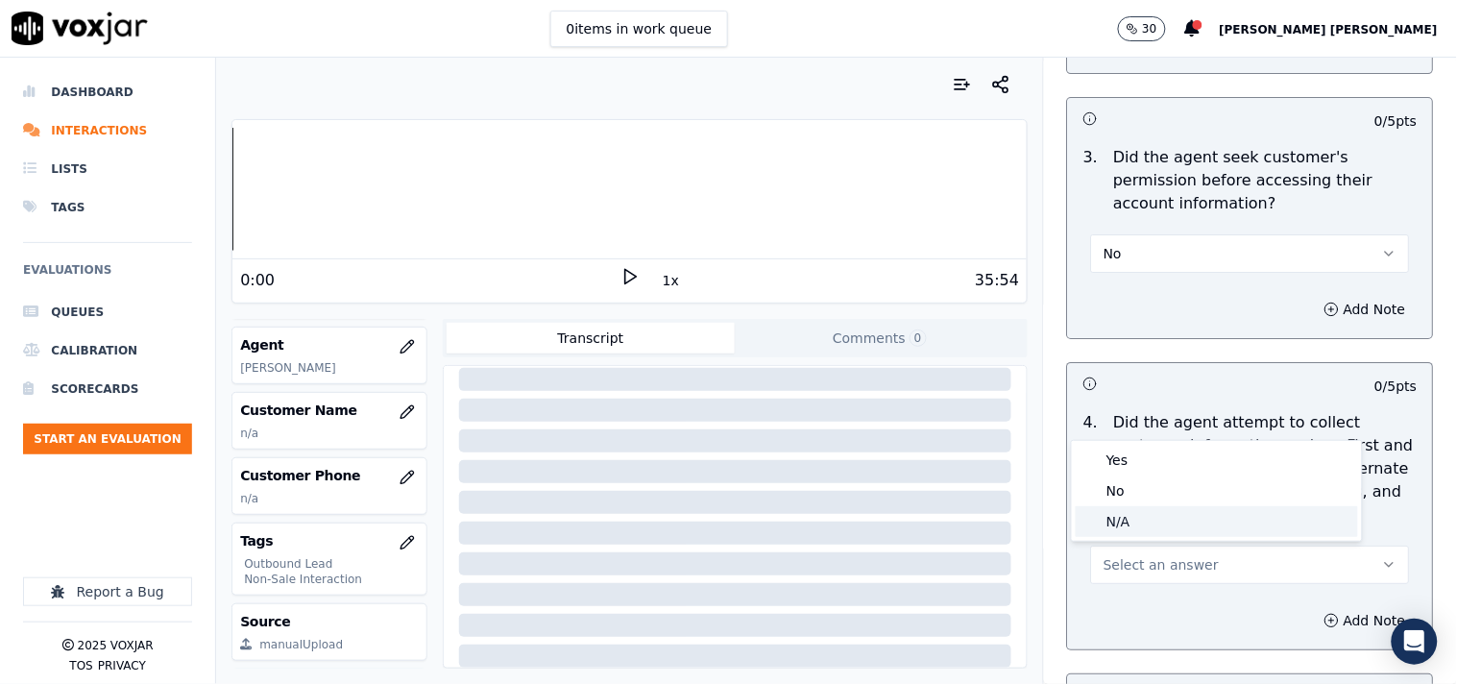
click at [1127, 522] on div "N/A" at bounding box center [1217, 521] width 282 height 31
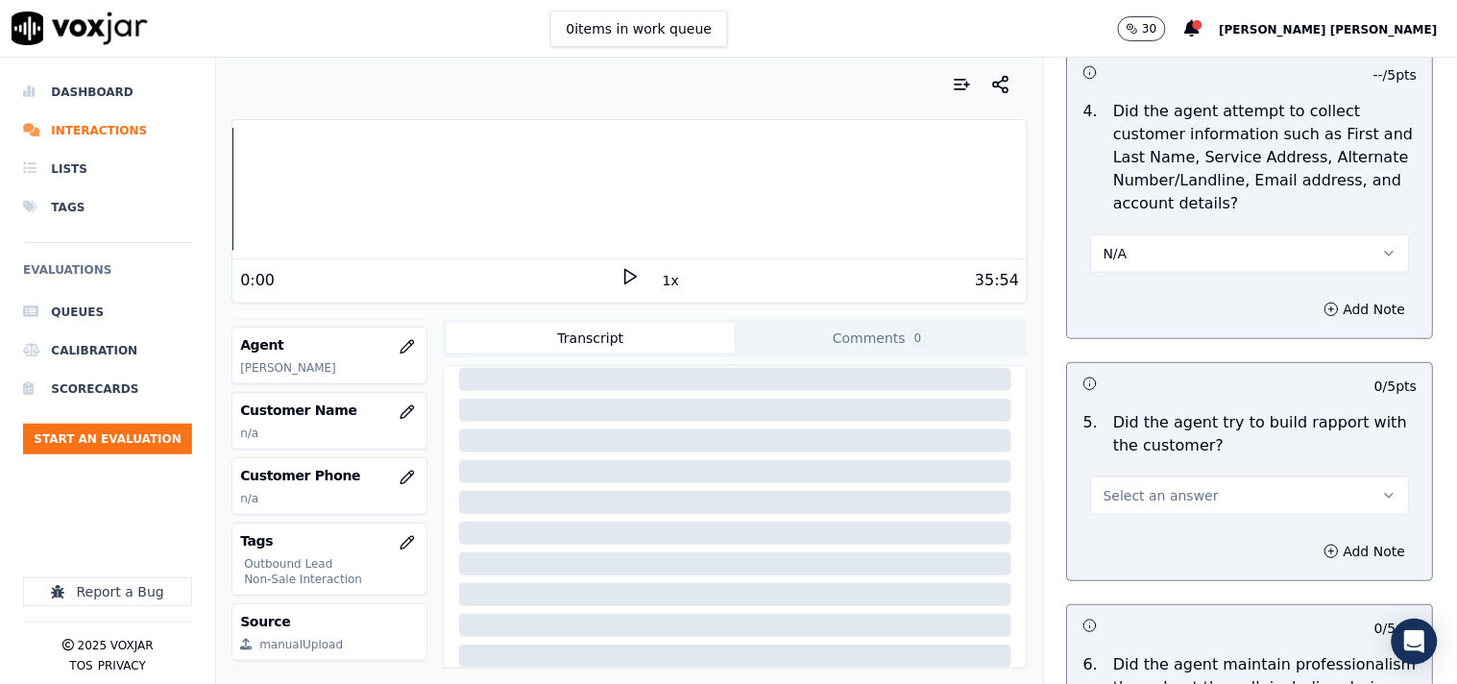
scroll to position [2027, 0]
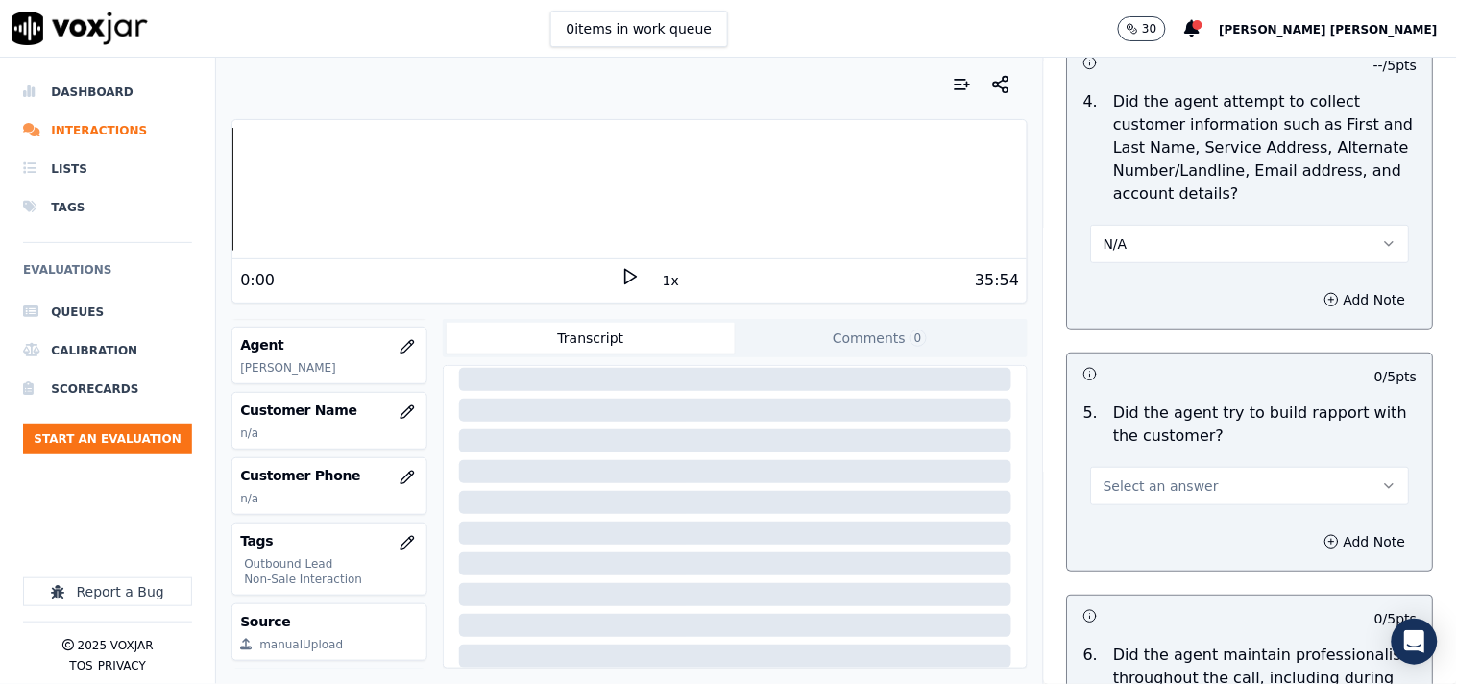
click at [1145, 490] on span "Select an answer" at bounding box center [1160, 485] width 115 height 19
click at [1130, 563] on div "No" at bounding box center [1217, 560] width 282 height 31
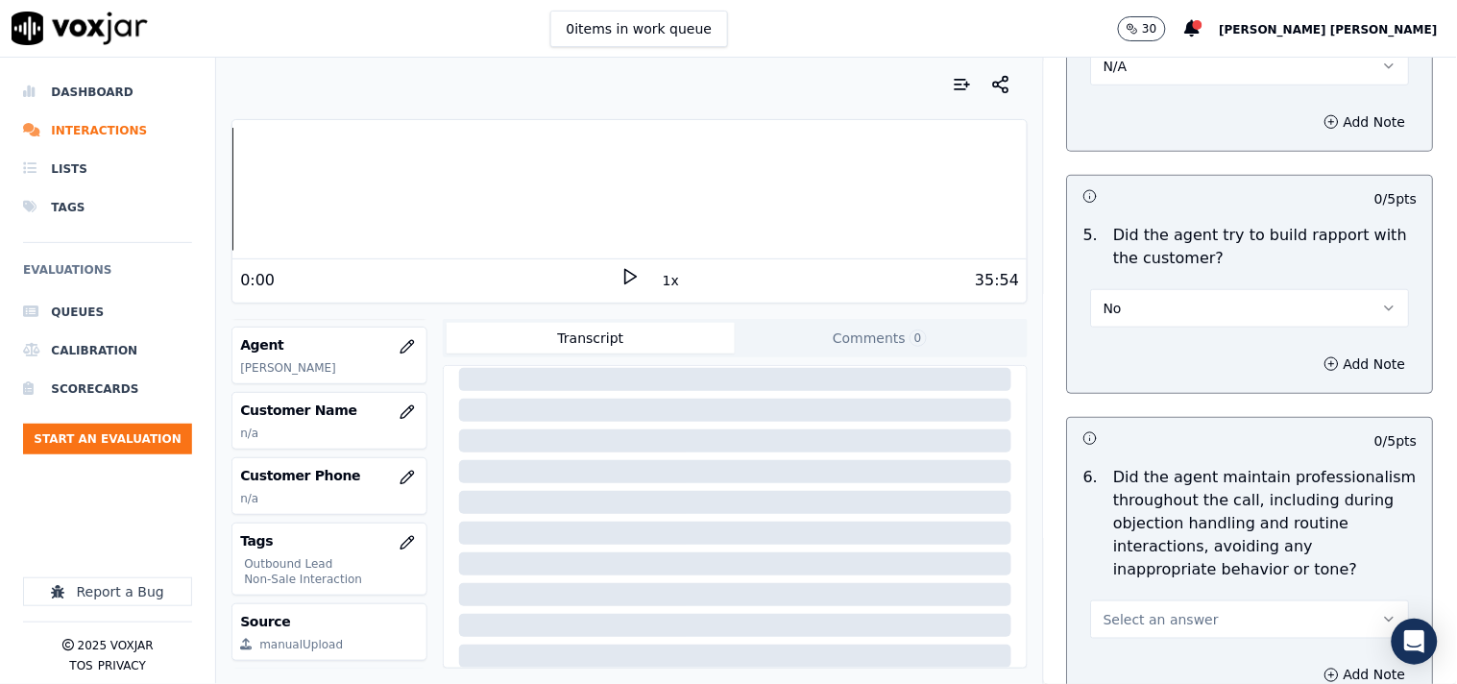
scroll to position [2240, 0]
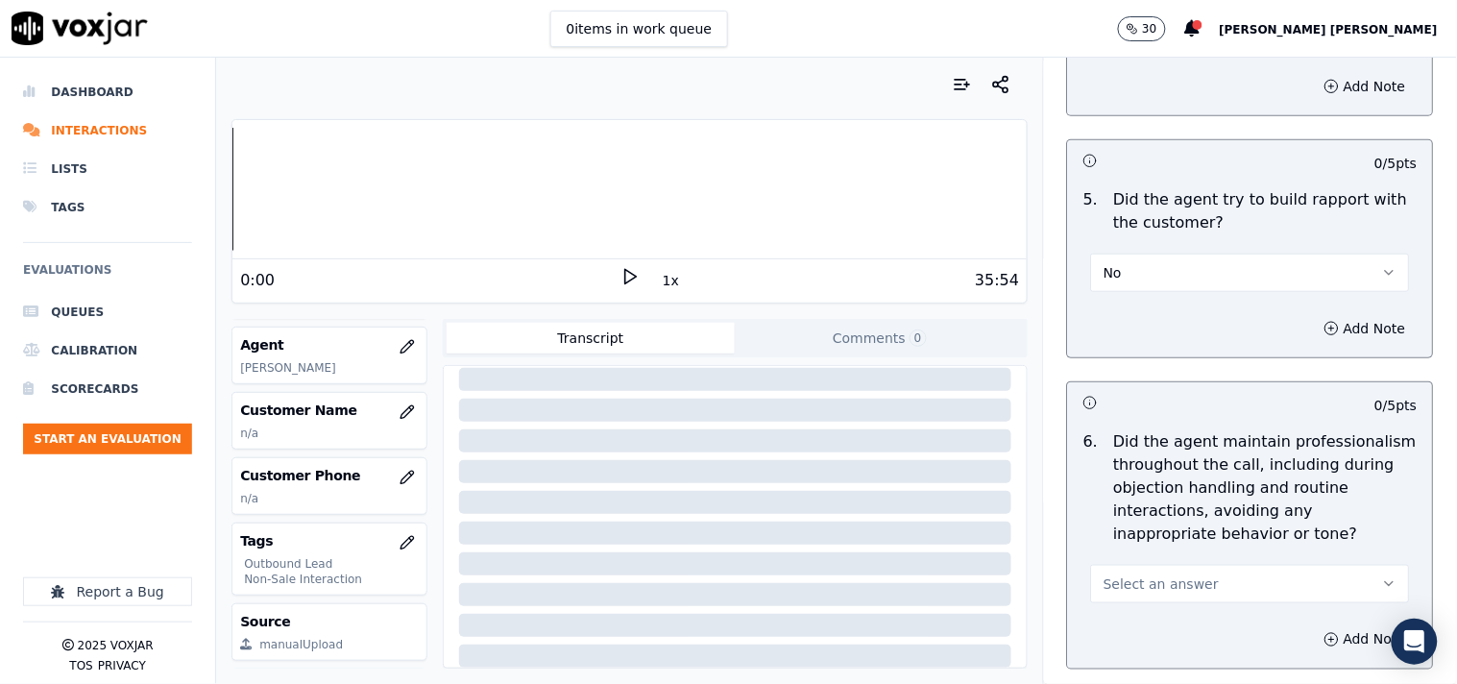
click at [1162, 299] on div "5 . Did the agent try to build rapport with the customer? No" at bounding box center [1250, 240] width 365 height 119
click at [1166, 282] on button "No" at bounding box center [1250, 273] width 319 height 38
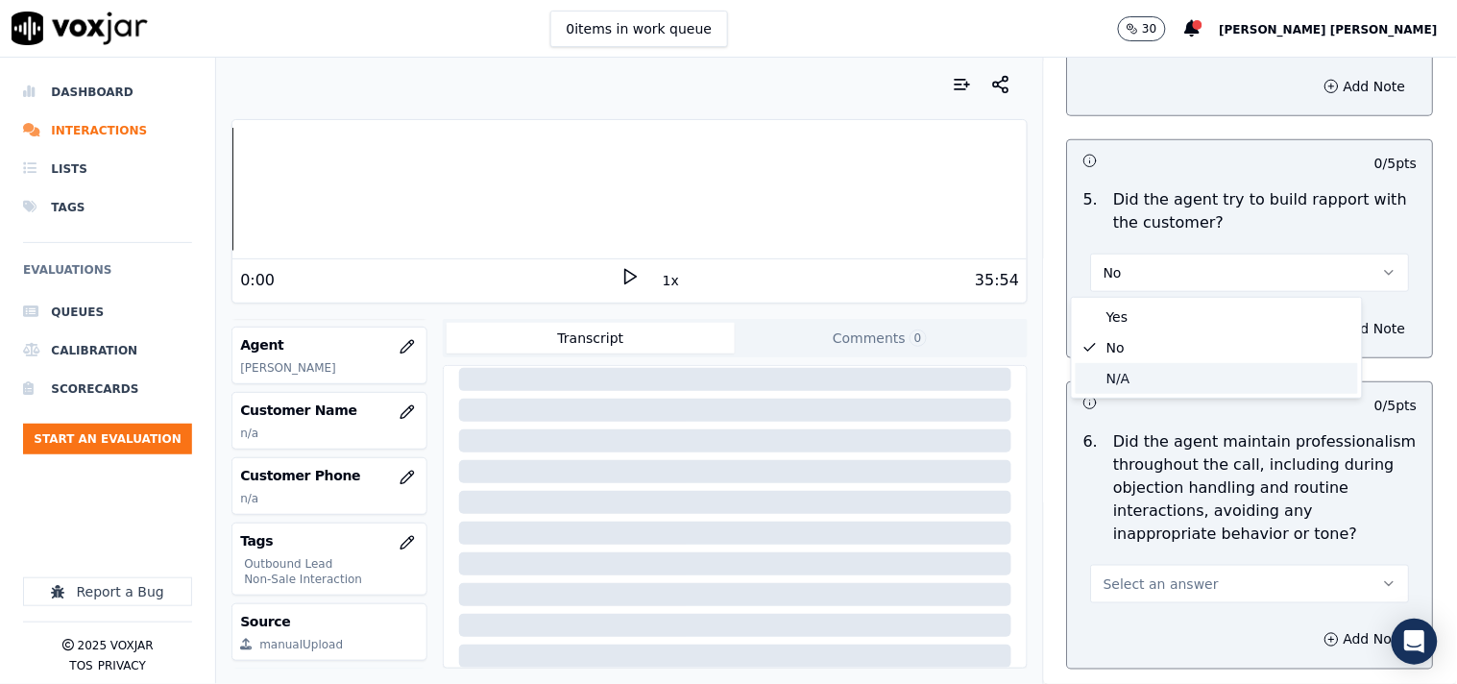
click at [1143, 391] on div "N/A" at bounding box center [1217, 378] width 282 height 31
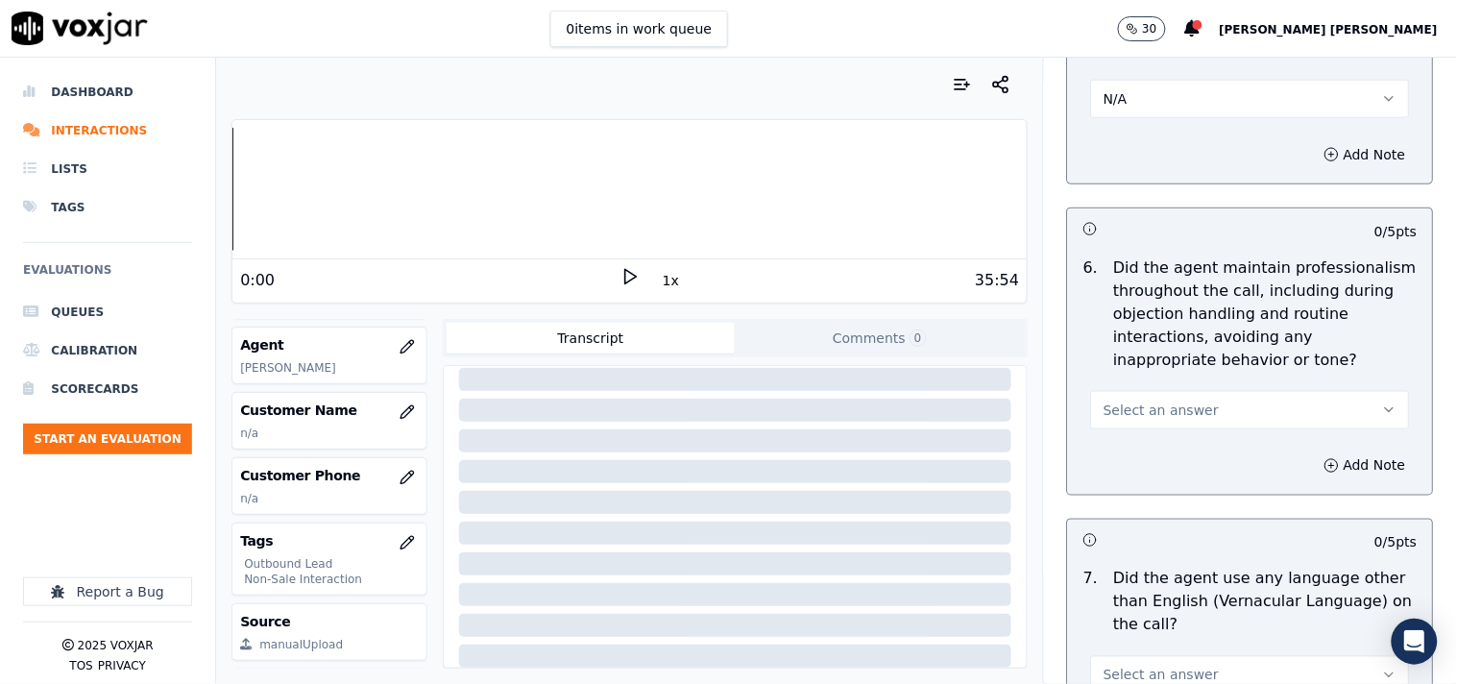
scroll to position [2454, 0]
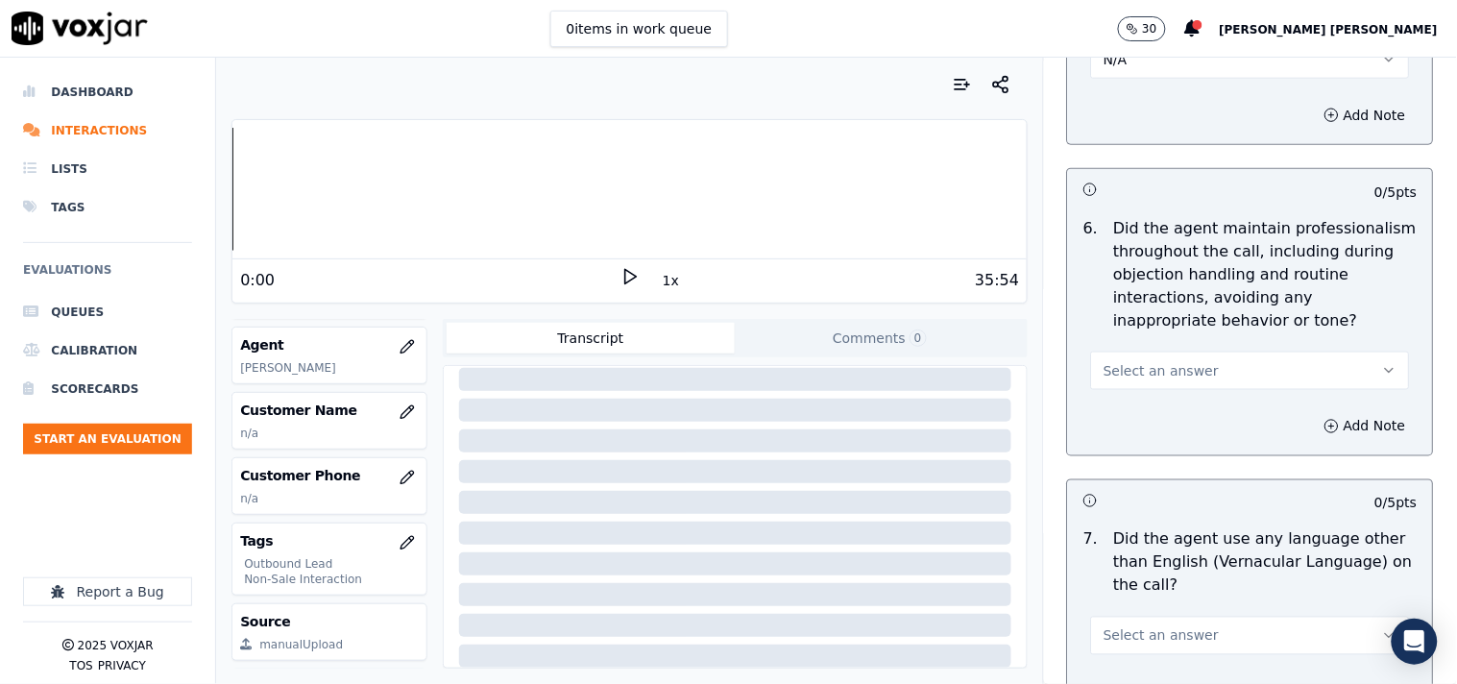
click at [1159, 389] on button "Select an answer" at bounding box center [1250, 370] width 319 height 38
click at [1138, 426] on div "Yes" at bounding box center [1217, 414] width 282 height 31
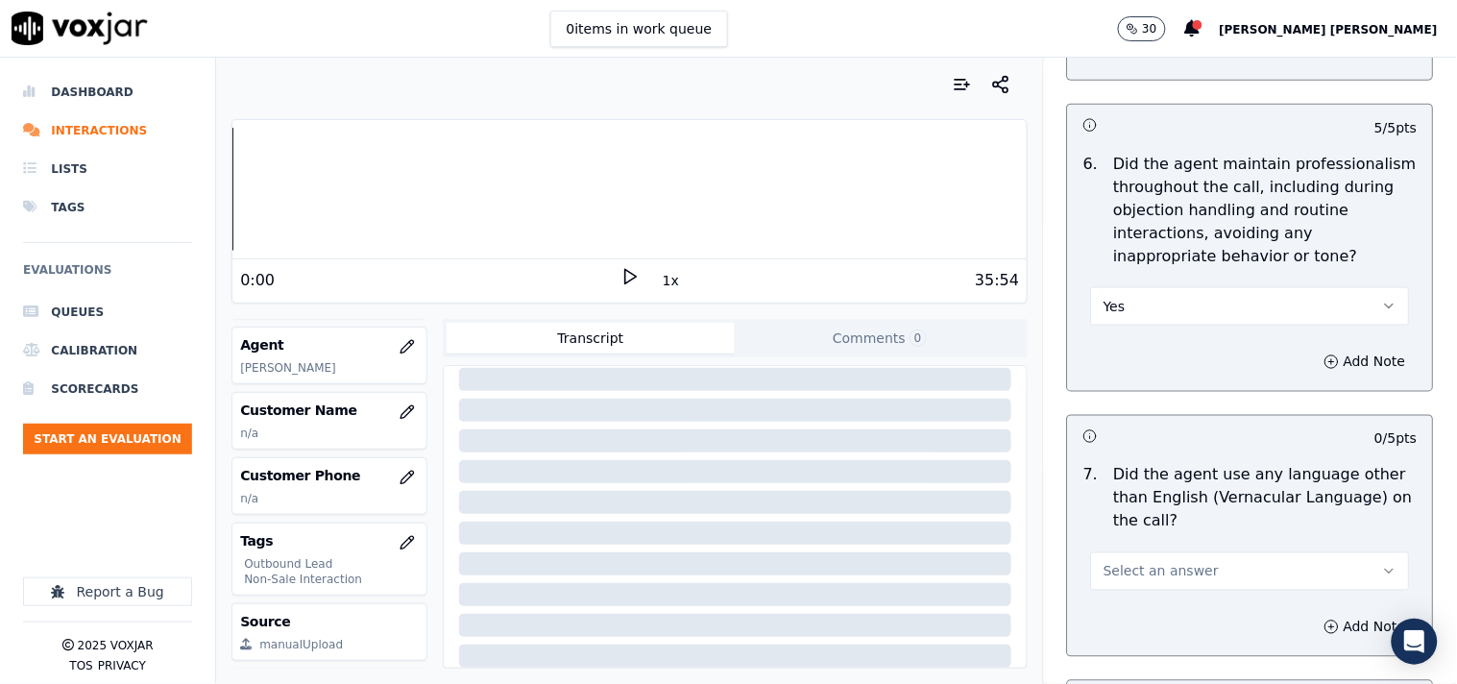
scroll to position [2667, 0]
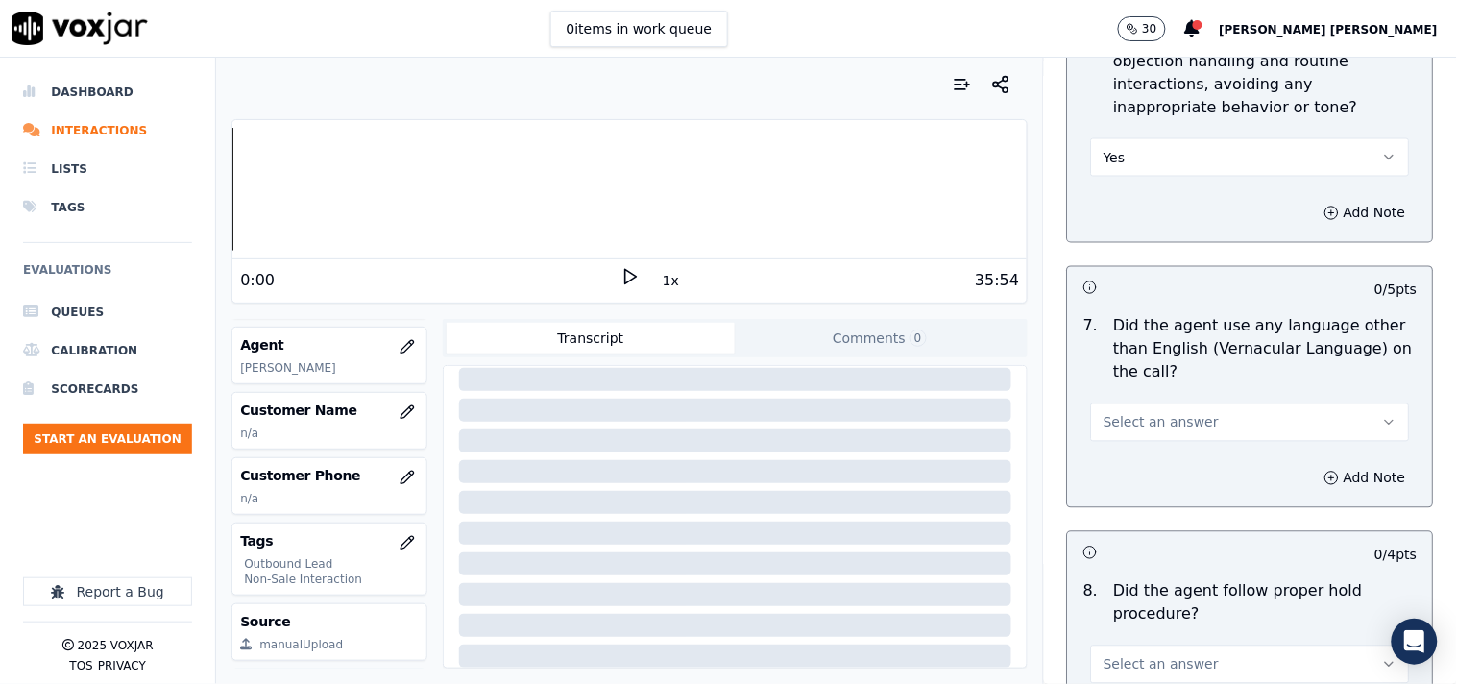
click at [1155, 400] on div "Select an answer" at bounding box center [1251, 413] width 350 height 58
click at [1147, 421] on span "Select an answer" at bounding box center [1160, 422] width 115 height 19
click at [1131, 491] on div "No" at bounding box center [1217, 497] width 282 height 31
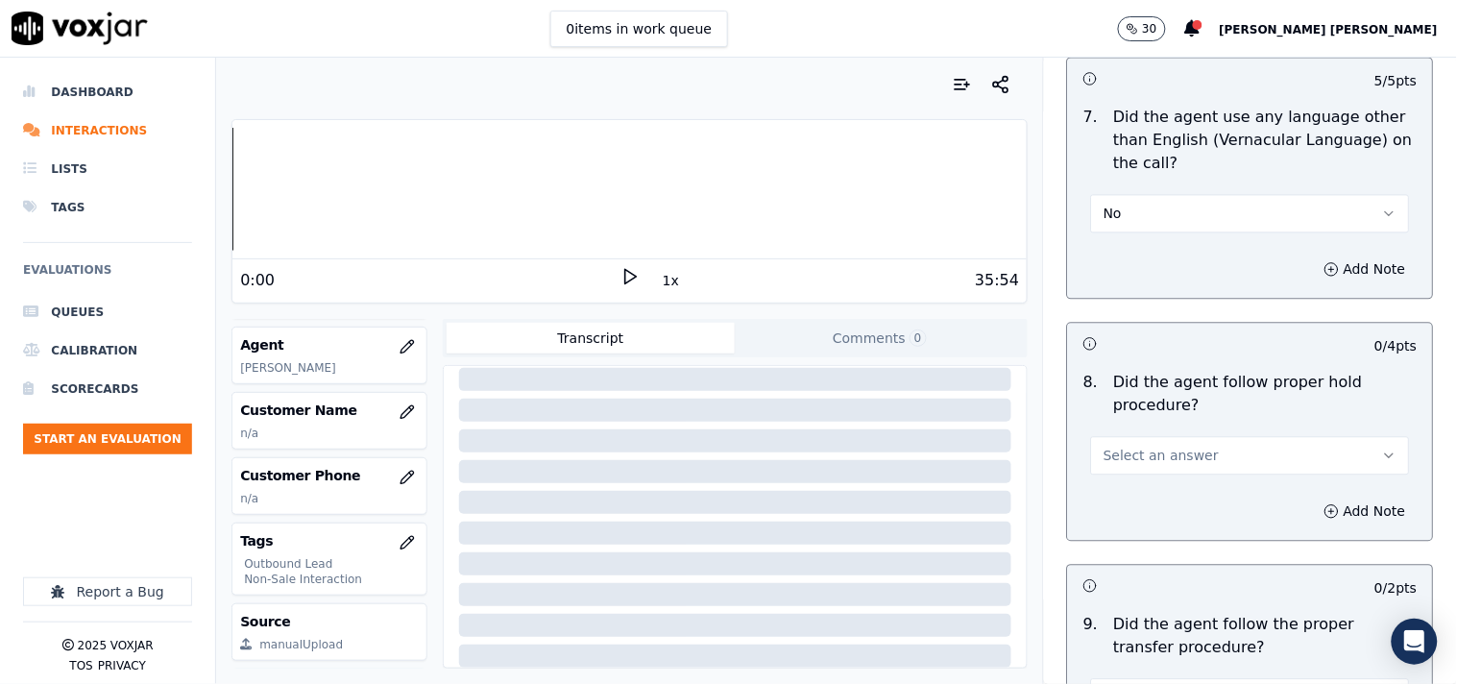
scroll to position [2881, 0]
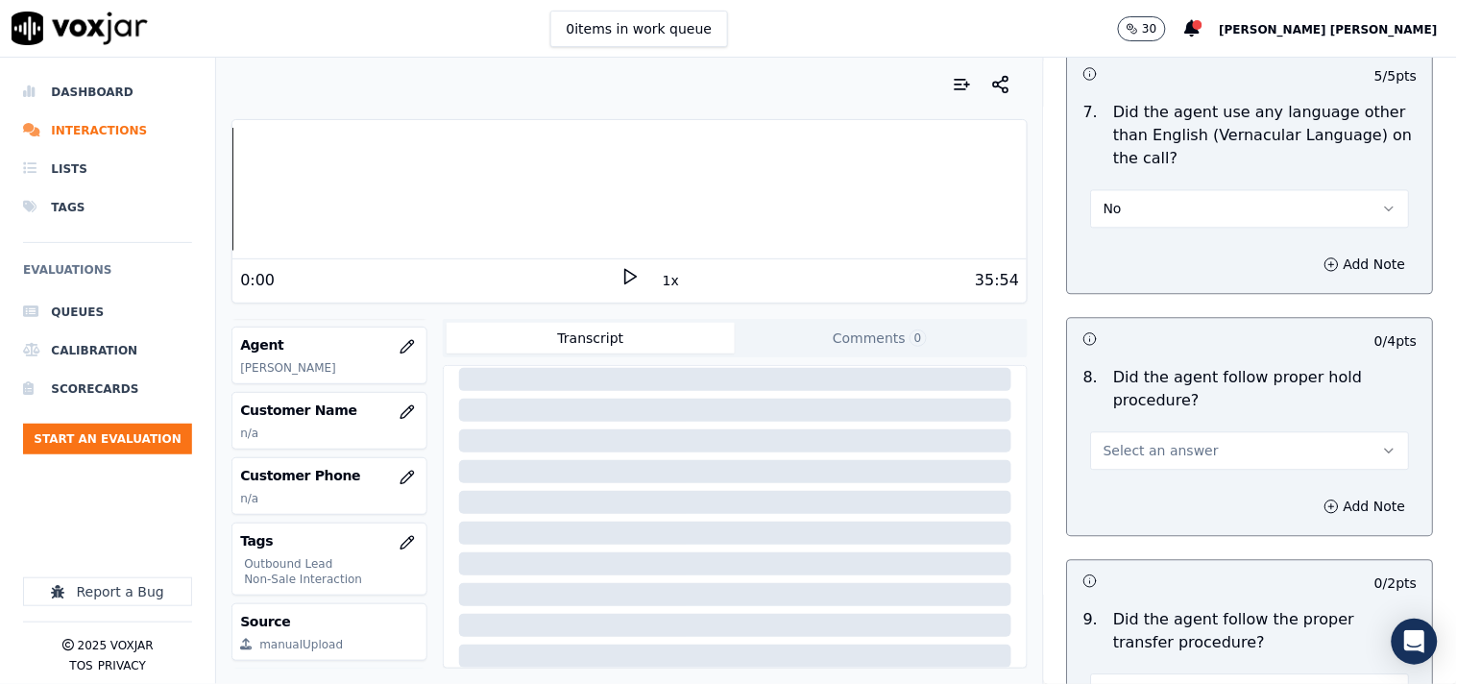
click at [1138, 466] on button "Select an answer" at bounding box center [1250, 450] width 319 height 38
click at [1136, 502] on div "Yes" at bounding box center [1217, 494] width 282 height 31
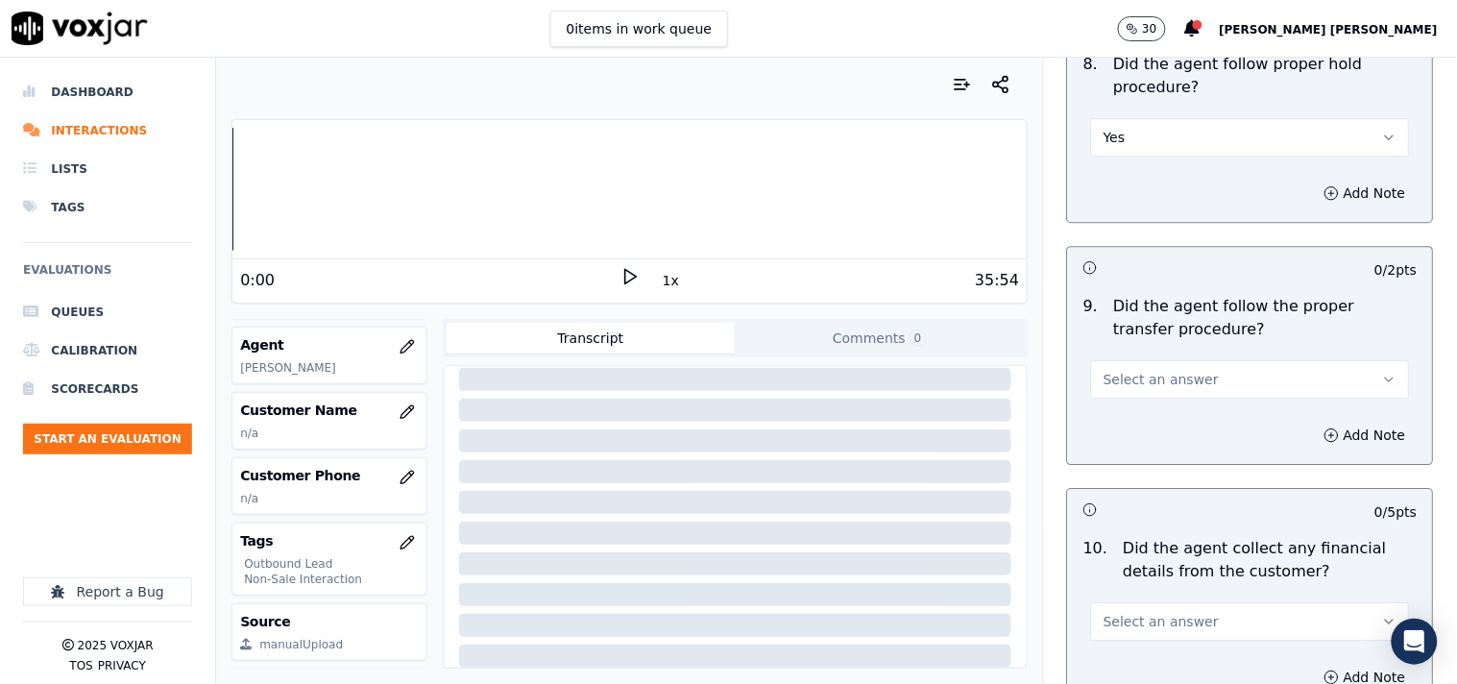
scroll to position [3201, 0]
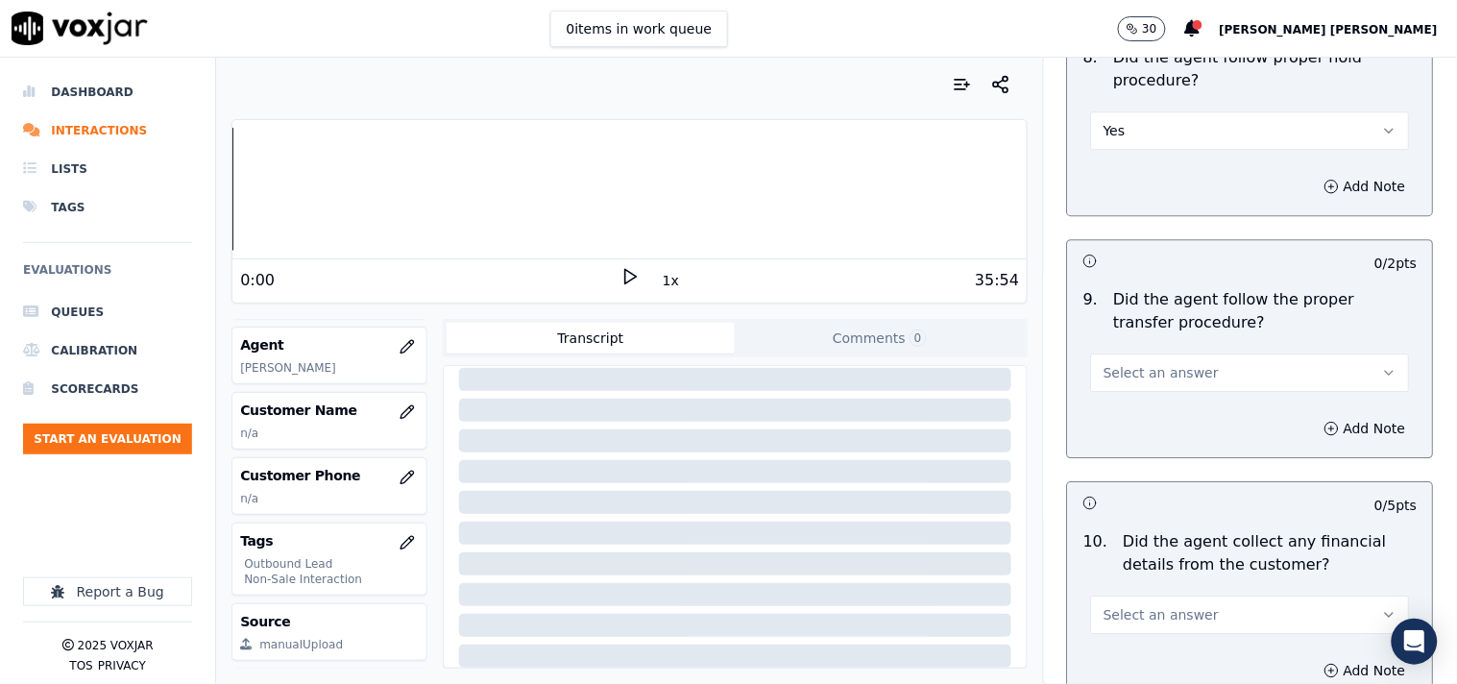
click at [1176, 367] on span "Select an answer" at bounding box center [1160, 372] width 115 height 19
drag, startPoint x: 1152, startPoint y: 436, endPoint x: 1164, endPoint y: 423, distance: 17.7
click at [1164, 423] on div "Yes No N/A" at bounding box center [1217, 448] width 290 height 100
click at [1164, 423] on div "Yes" at bounding box center [1217, 416] width 282 height 31
click at [1145, 602] on button "Select an answer" at bounding box center [1250, 614] width 319 height 38
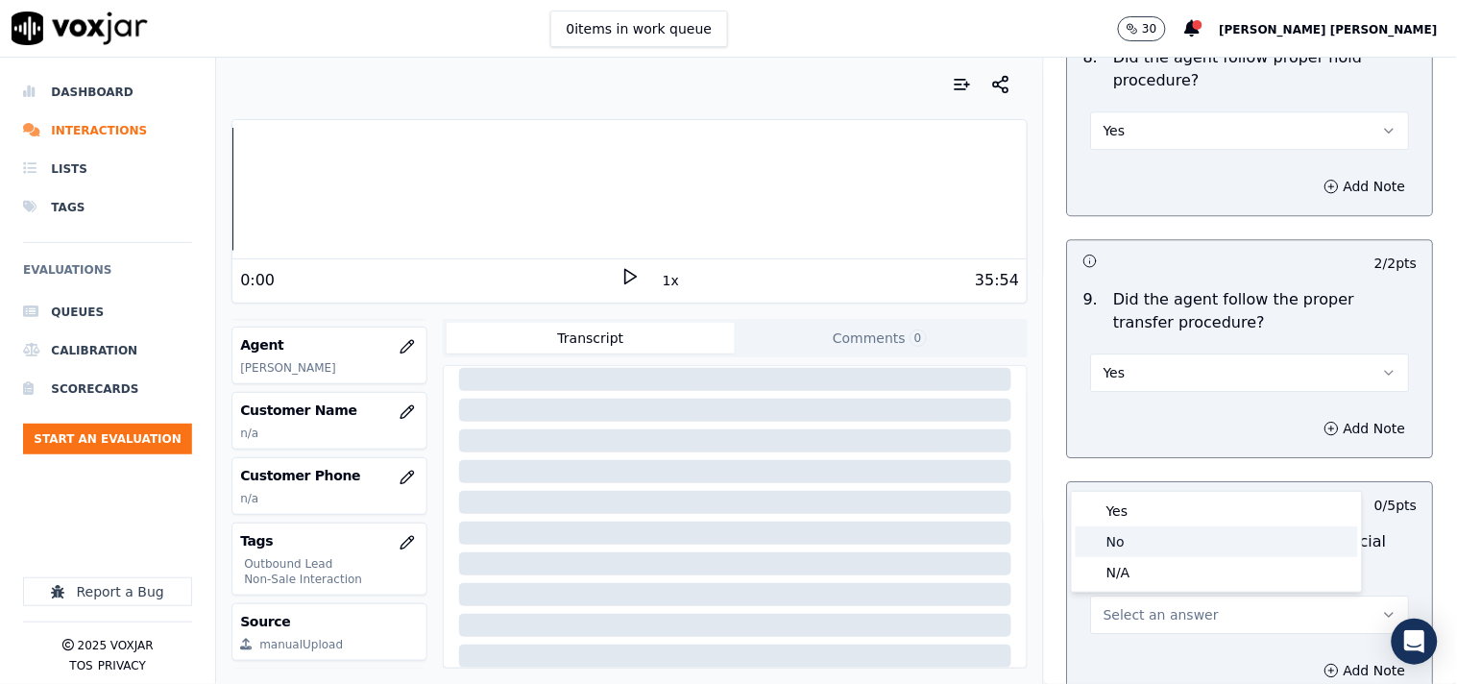
click at [1125, 528] on div "No" at bounding box center [1217, 541] width 282 height 31
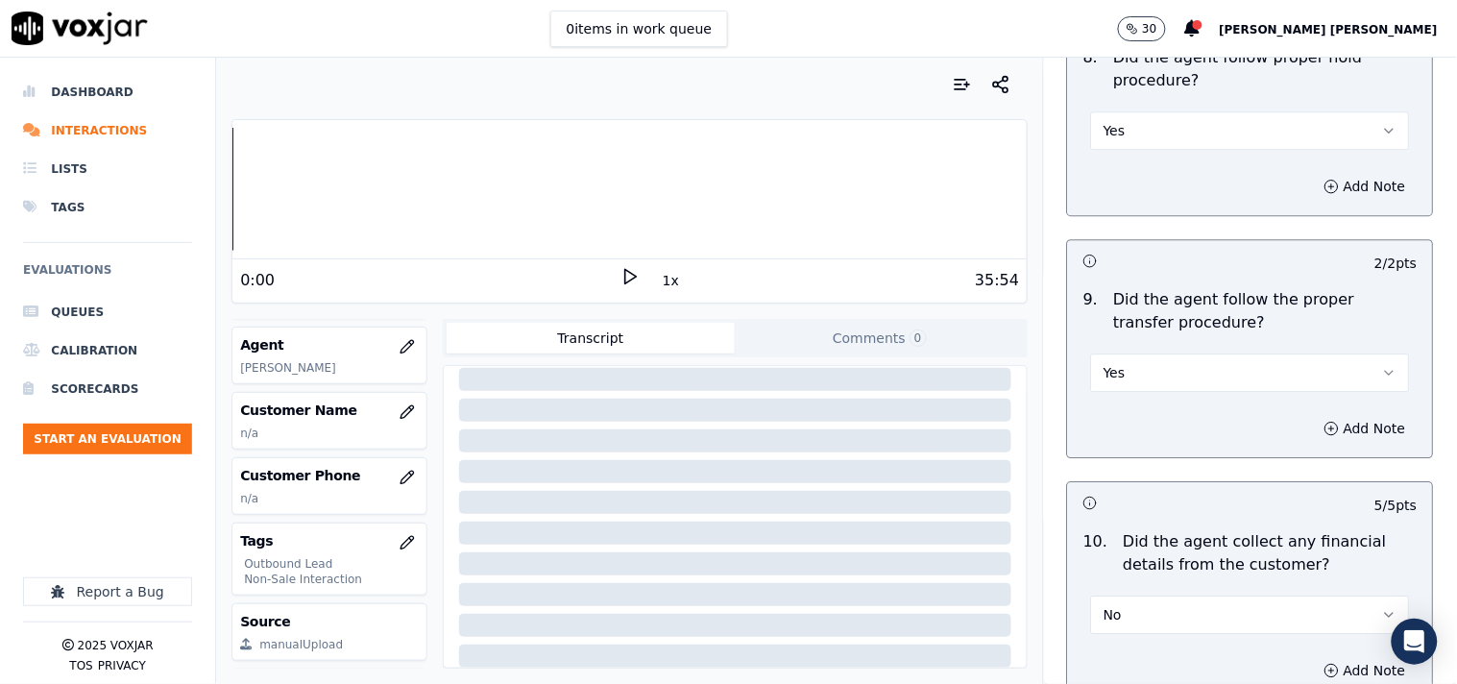
scroll to position [3627, 0]
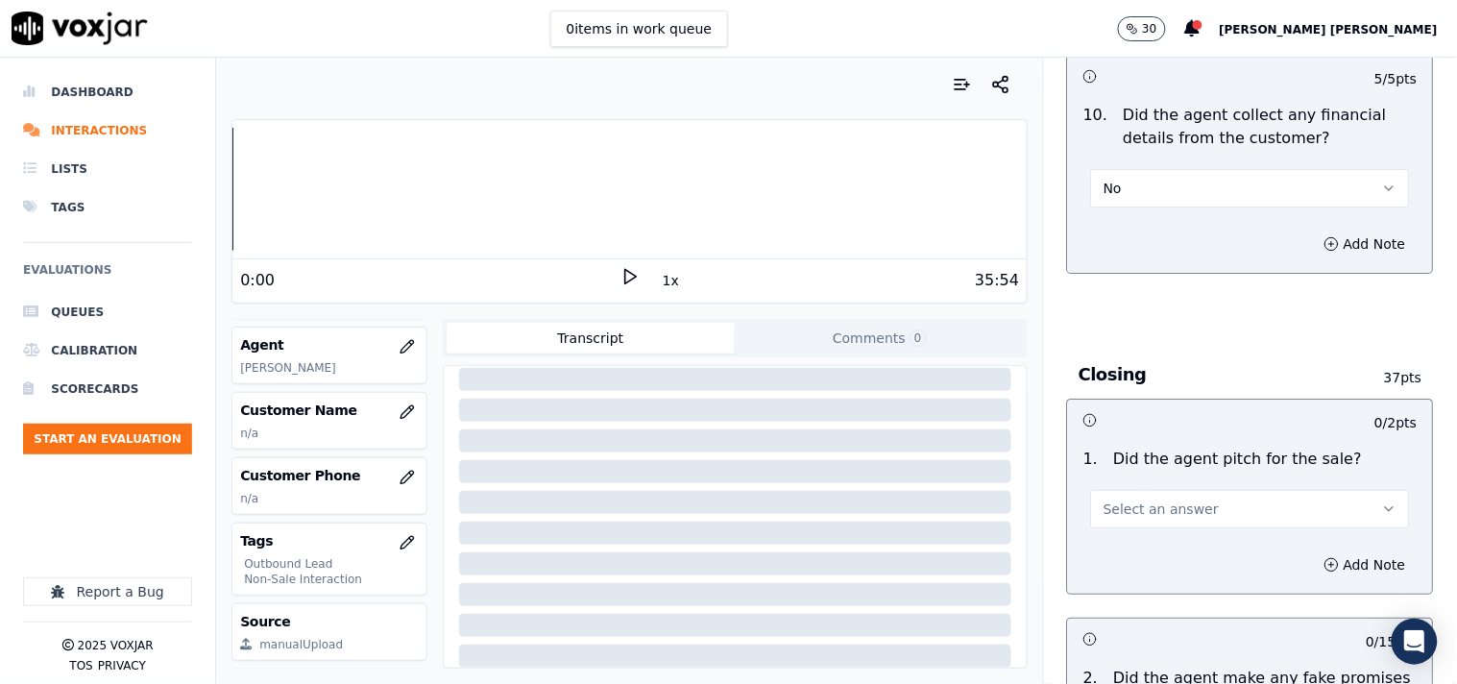
click at [1143, 517] on span "Select an answer" at bounding box center [1160, 508] width 115 height 19
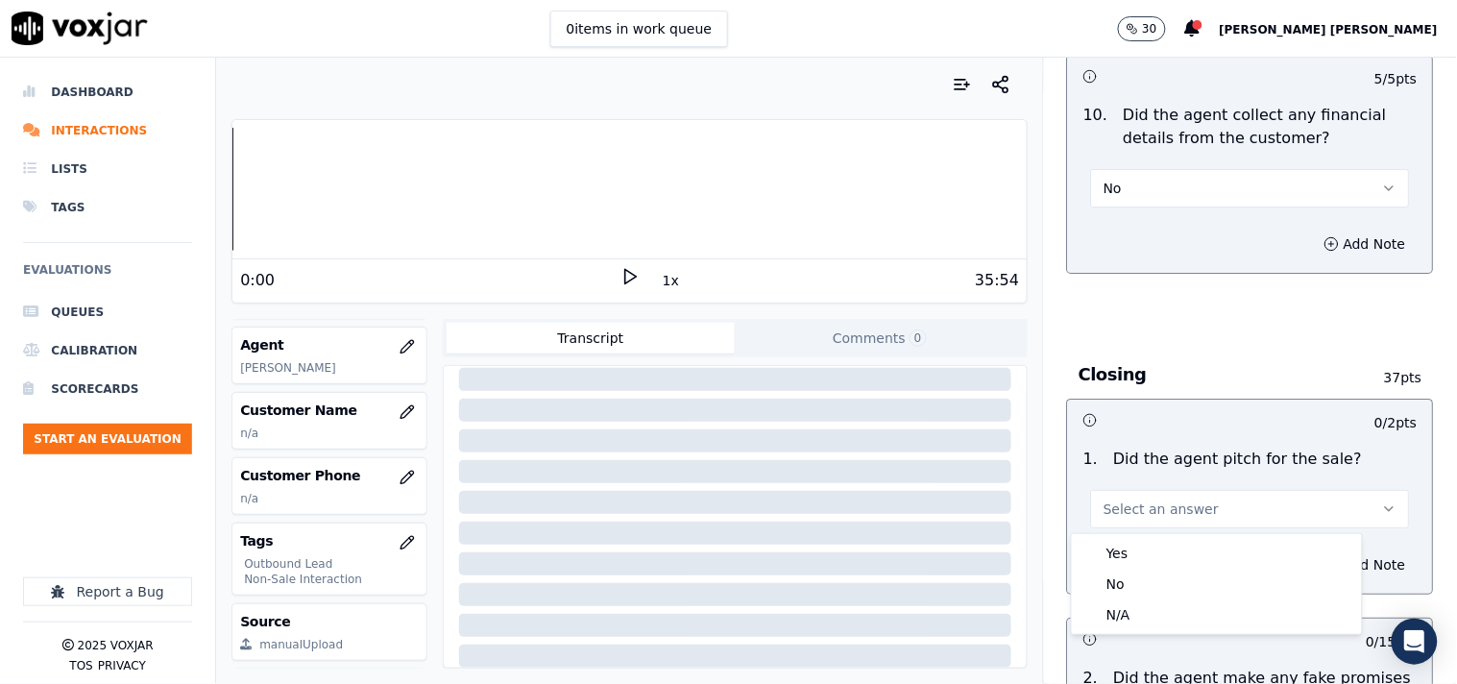
click at [1138, 528] on button "Select an answer" at bounding box center [1250, 509] width 319 height 38
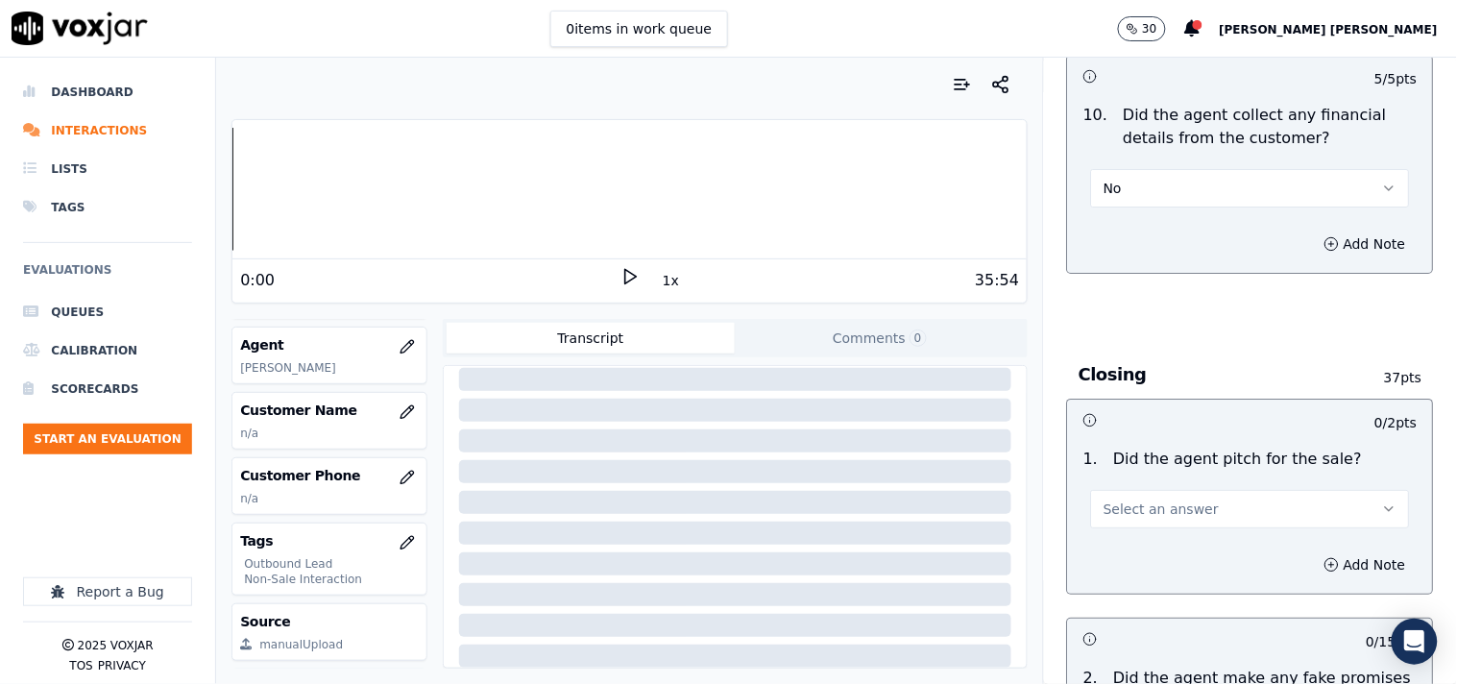
click at [1137, 530] on div "1 . Did the agent pitch for the sale? Select an answer" at bounding box center [1250, 488] width 365 height 96
click at [1140, 507] on span "Select an answer" at bounding box center [1160, 508] width 115 height 19
click at [1124, 564] on div "Yes" at bounding box center [1217, 553] width 282 height 31
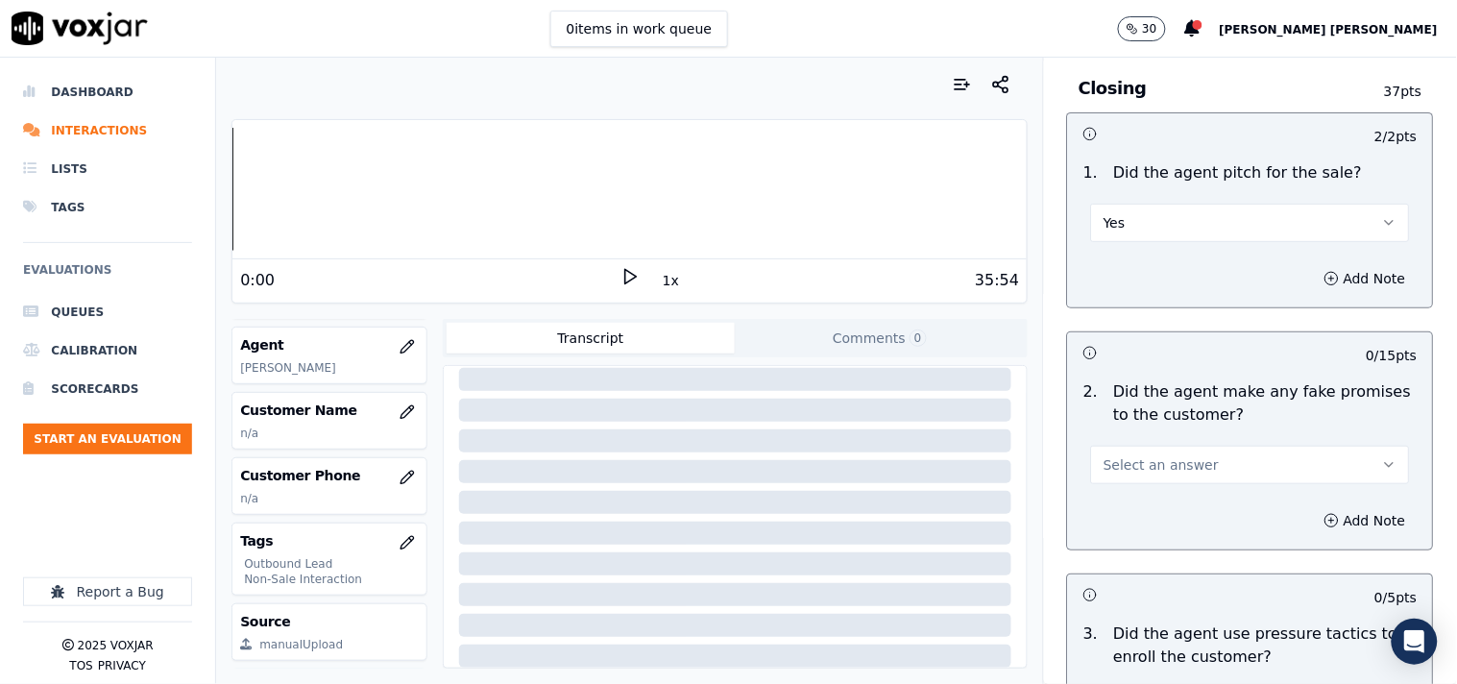
scroll to position [3948, 0]
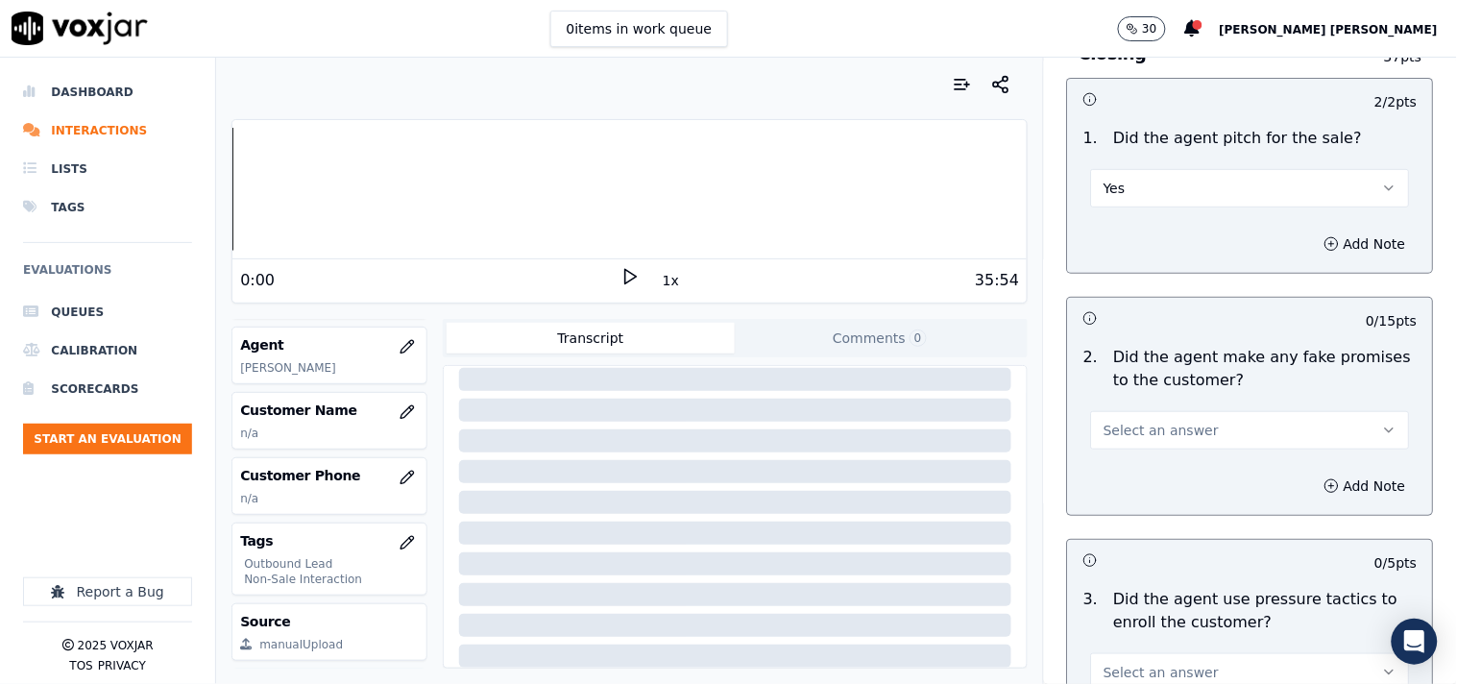
click at [1131, 408] on div "Select an answer" at bounding box center [1250, 428] width 319 height 42
click at [1181, 438] on span "Select an answer" at bounding box center [1160, 430] width 115 height 19
click at [1125, 492] on div "No" at bounding box center [1217, 506] width 282 height 31
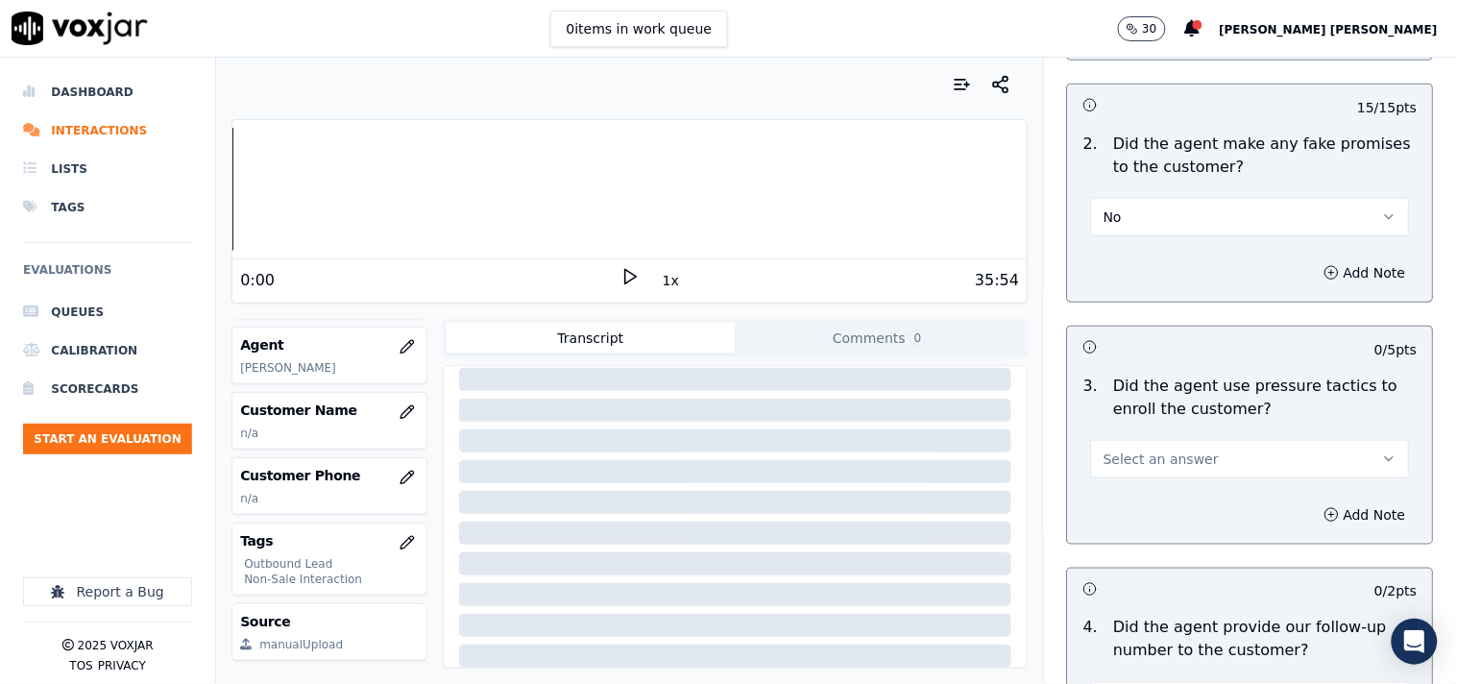
click at [1131, 465] on span "Select an answer" at bounding box center [1160, 458] width 115 height 19
click at [1097, 545] on div "No" at bounding box center [1217, 535] width 282 height 31
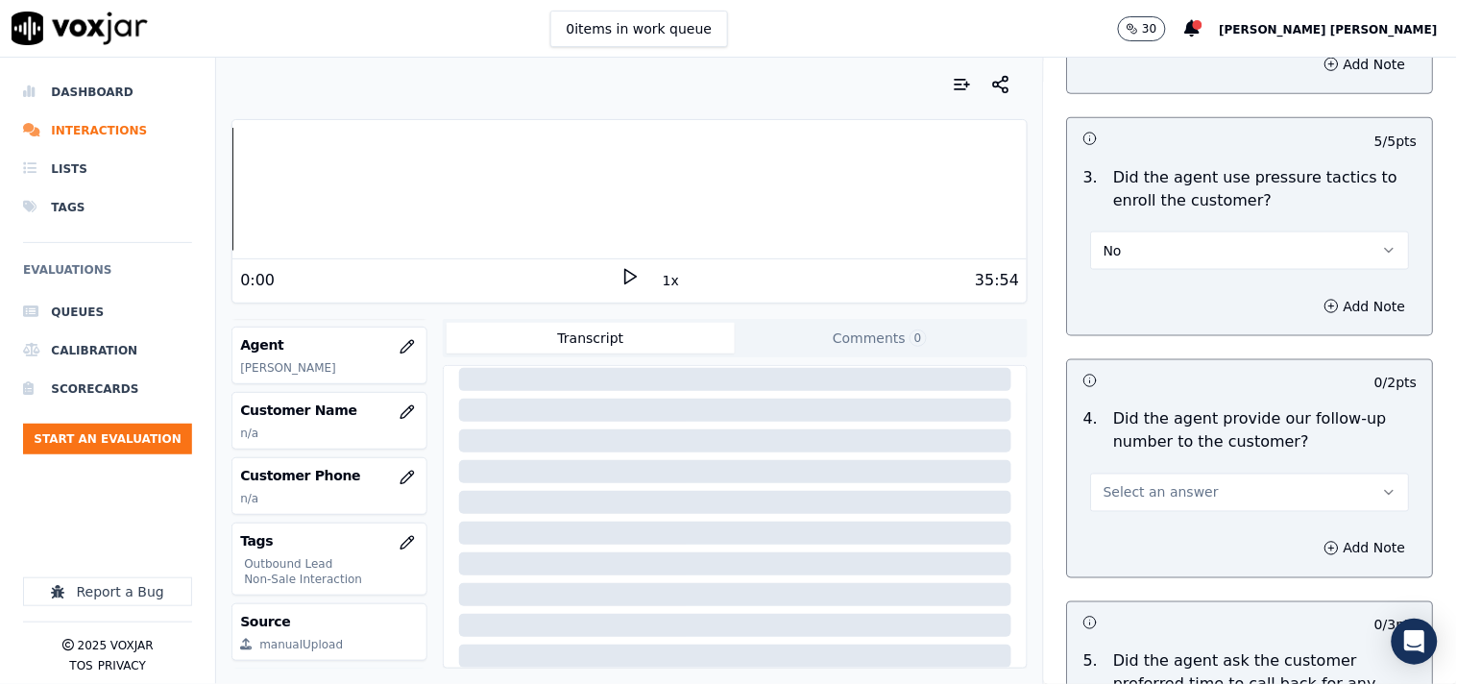
scroll to position [4374, 0]
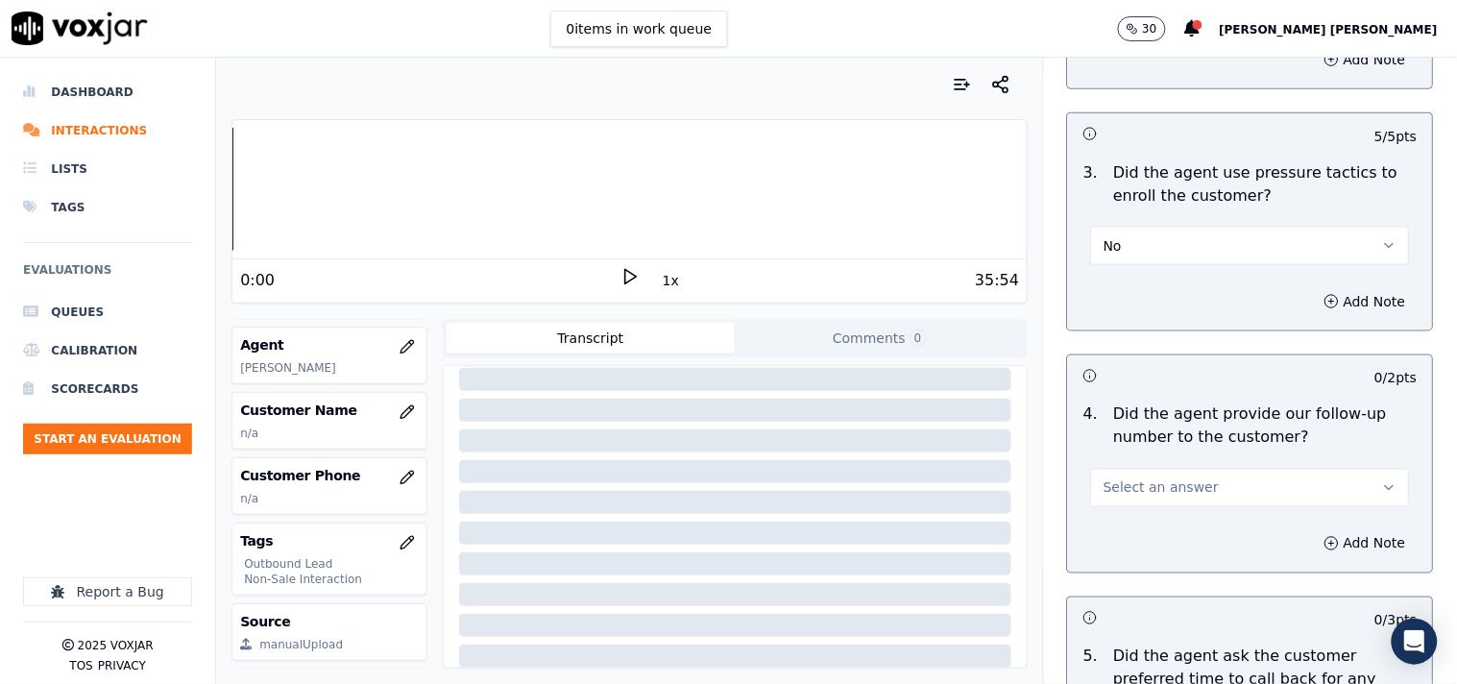
click at [1134, 496] on span "Select an answer" at bounding box center [1160, 487] width 115 height 19
click at [1129, 524] on div "Yes" at bounding box center [1217, 533] width 282 height 31
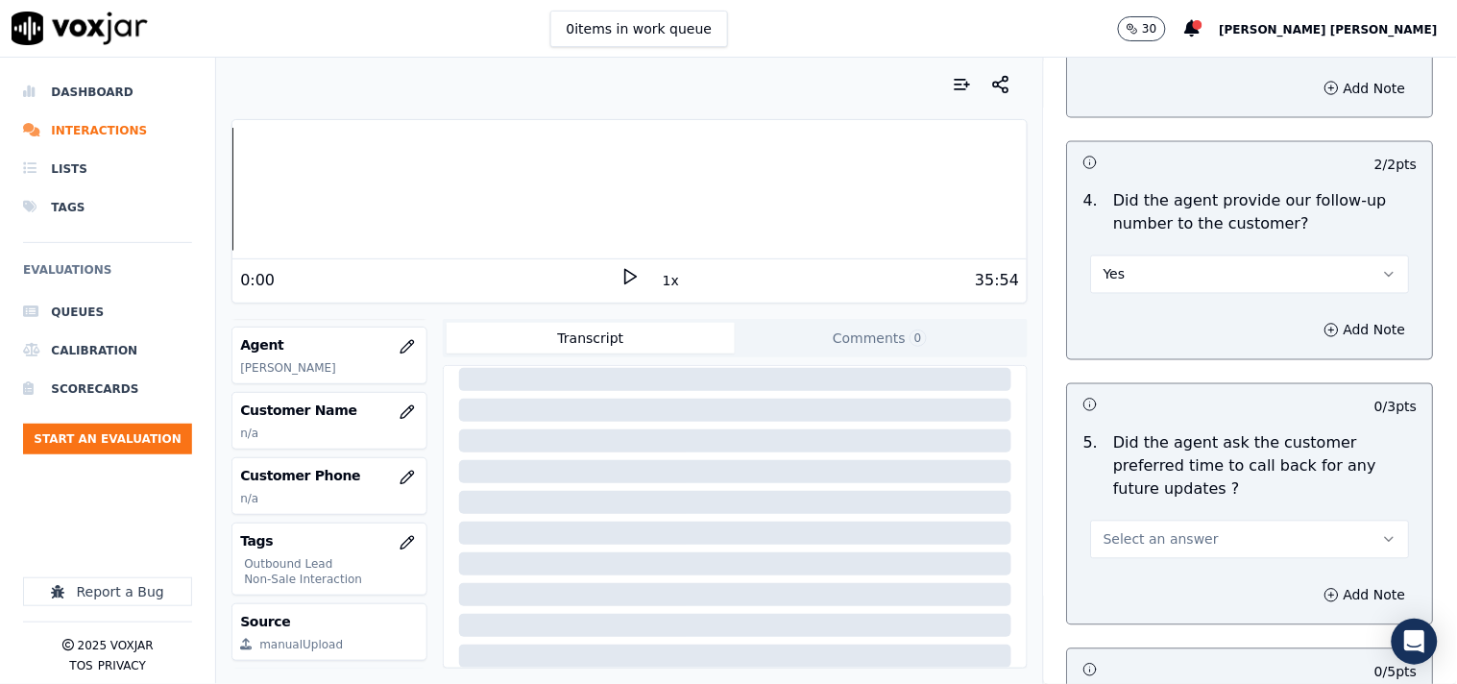
click at [1174, 530] on span "Select an answer" at bounding box center [1160, 539] width 115 height 19
click at [1122, 622] on div "N/A" at bounding box center [1217, 622] width 282 height 31
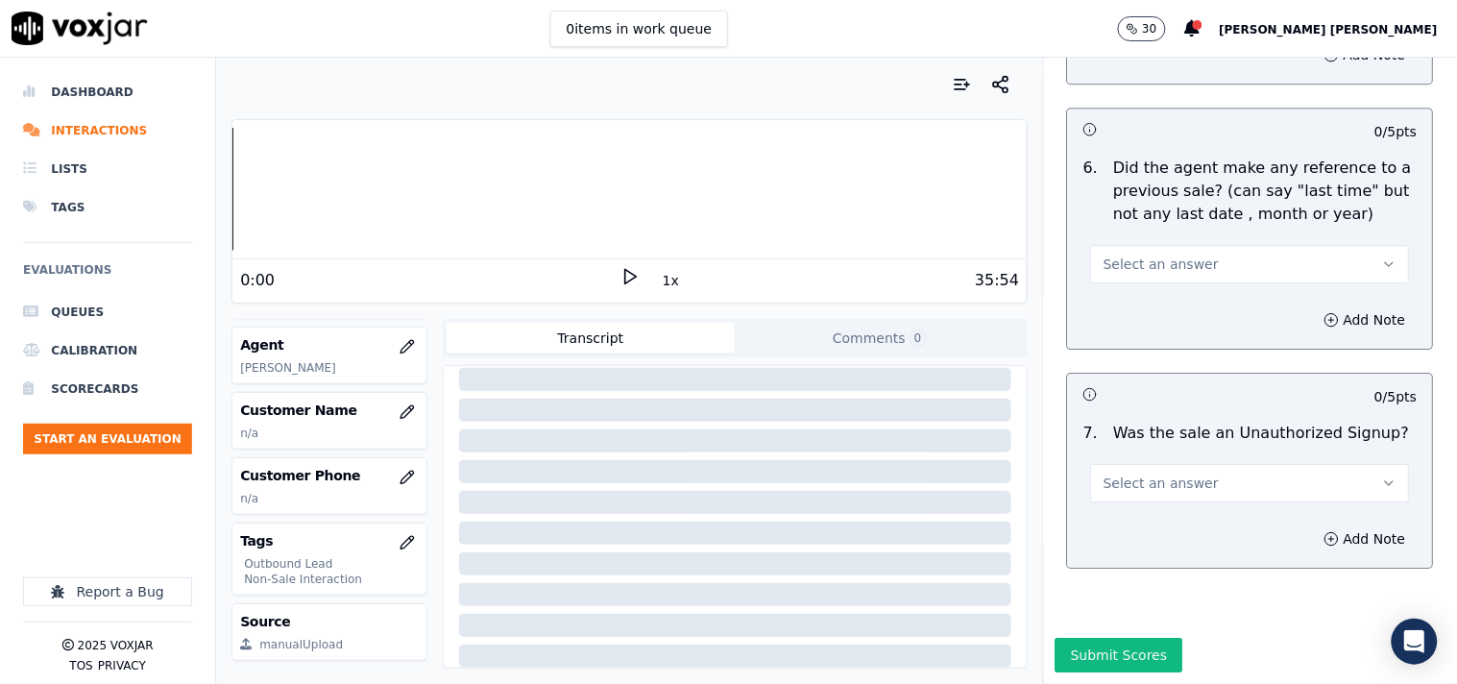
click at [1131, 245] on button "Select an answer" at bounding box center [1250, 264] width 319 height 38
click at [1125, 276] on div "No" at bounding box center [1217, 291] width 282 height 31
click at [1125, 473] on span "Select an answer" at bounding box center [1160, 482] width 115 height 19
click at [1149, 545] on div "N/A" at bounding box center [1217, 540] width 282 height 31
click at [1313, 525] on button "Add Note" at bounding box center [1365, 538] width 105 height 27
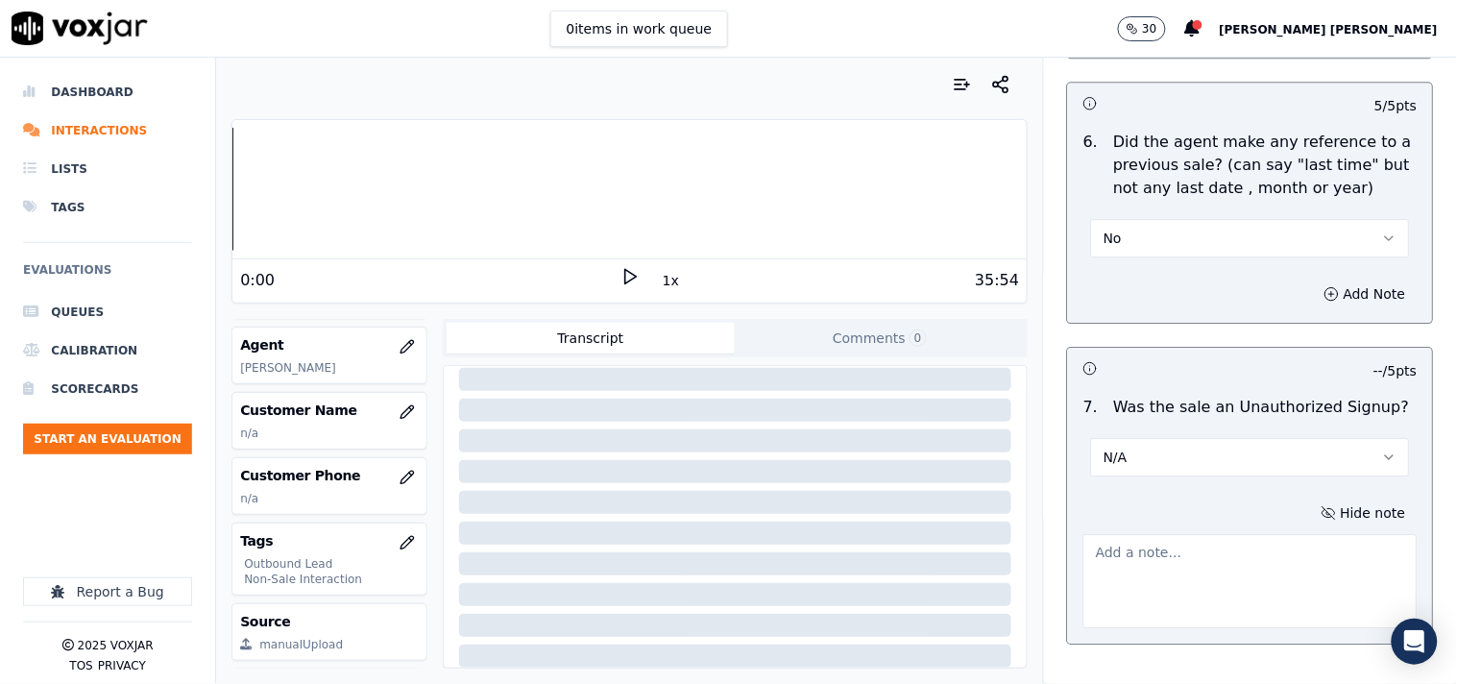
click at [1194, 562] on textarea at bounding box center [1250, 581] width 334 height 94
paste textarea "20250917-113947"
type textarea "20250917-113947"
paste textarea "Call id-20250917-164455 [PERSON_NAME] call up the cx and inform about the offer…"
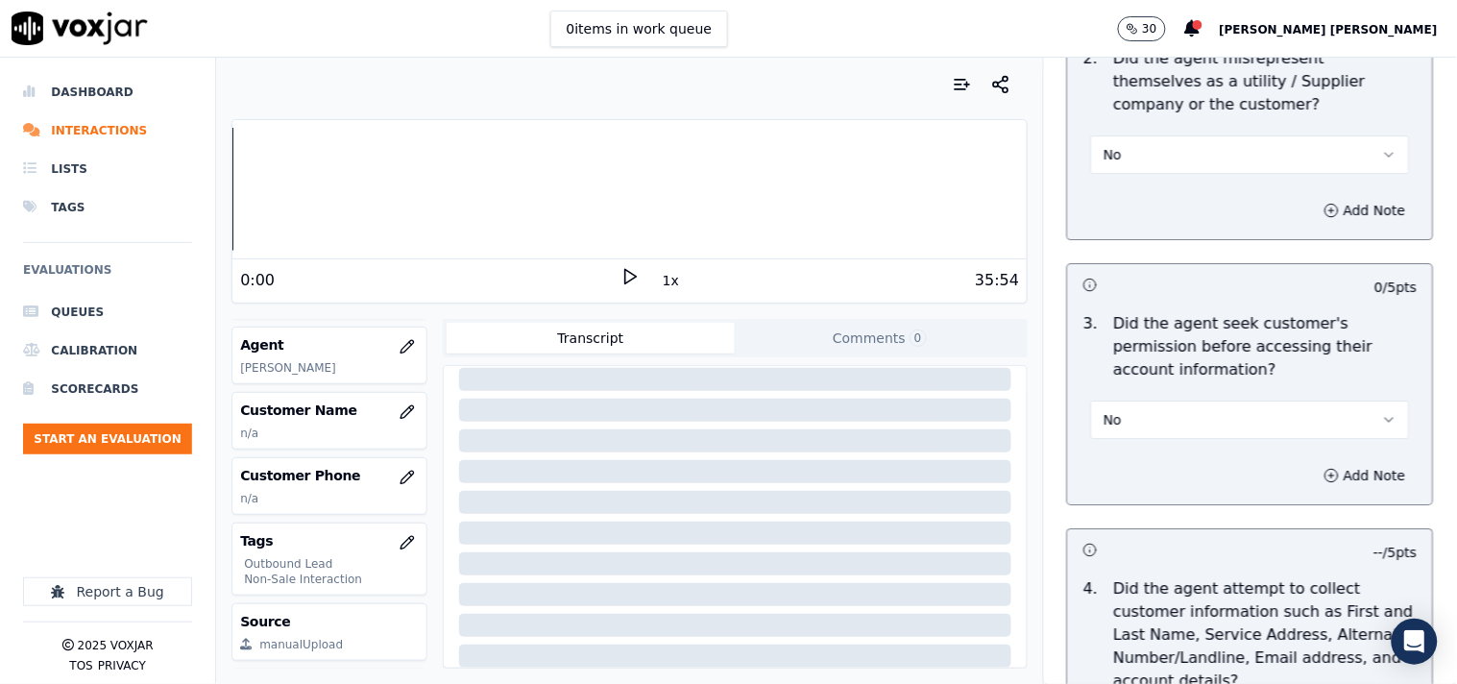
scroll to position [1527, 0]
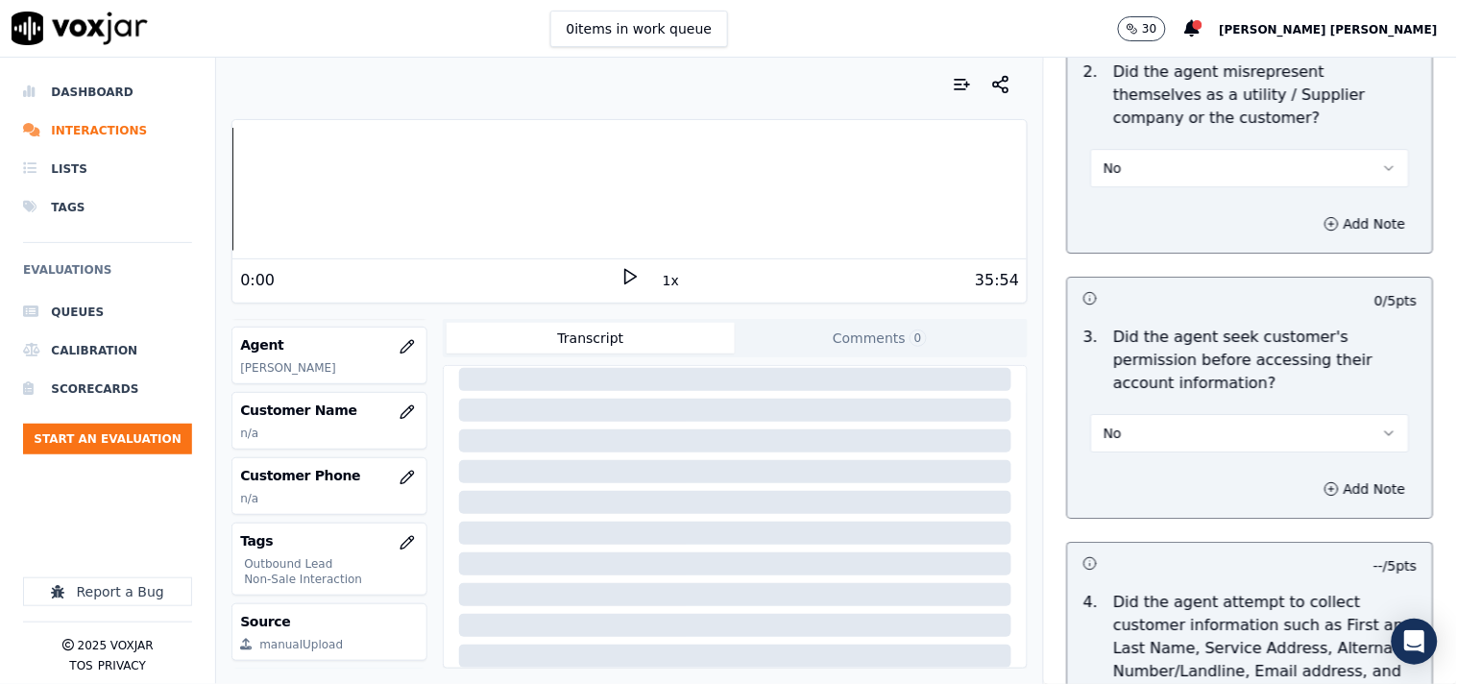
type textarea "Call id-20250917-164455 [PERSON_NAME] call up the cx and inform about the offer…"
click at [1218, 419] on button "No" at bounding box center [1250, 433] width 319 height 38
click at [1169, 504] on div "No" at bounding box center [1217, 508] width 282 height 31
click at [1313, 495] on button "Add Note" at bounding box center [1365, 488] width 105 height 27
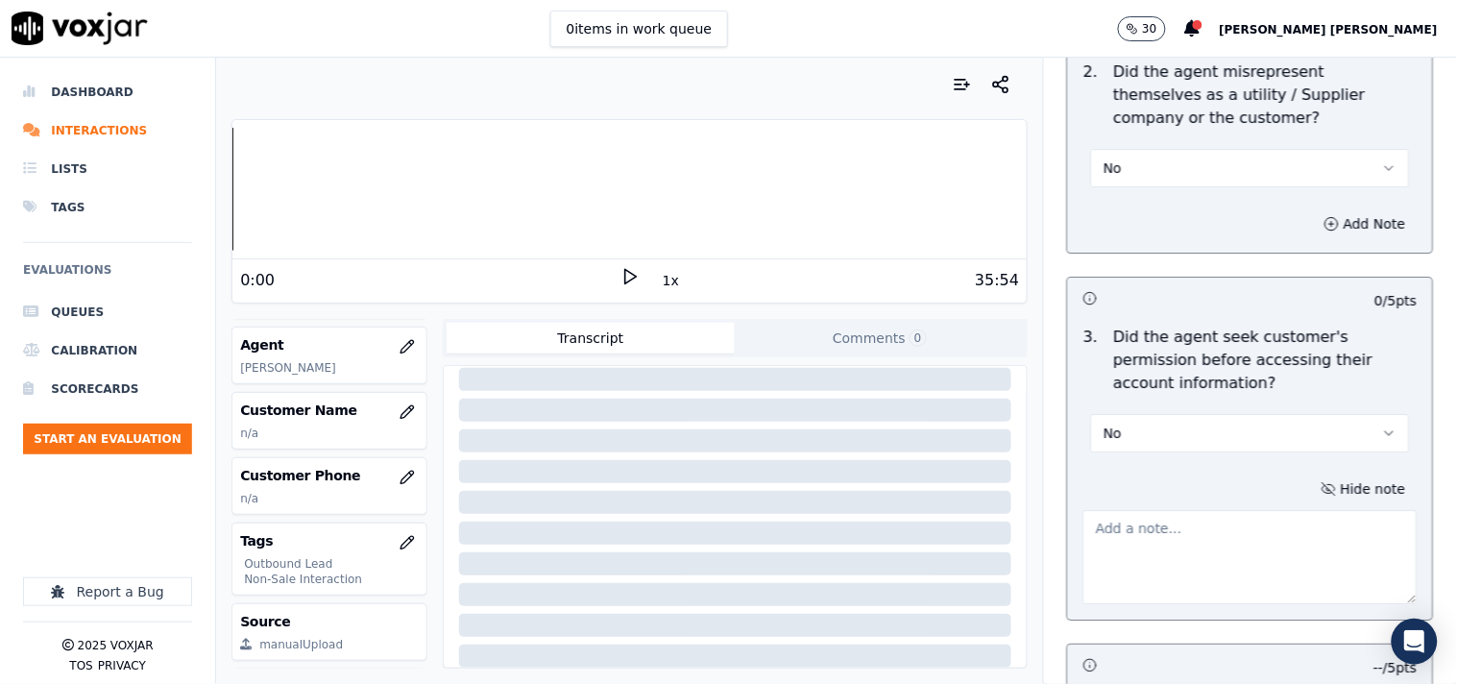
click at [1083, 543] on textarea at bounding box center [1250, 557] width 334 height 94
paste textarea "@01:31 [PERSON_NAME]-inform the electric choice id no ,but failed to take cx pe…"
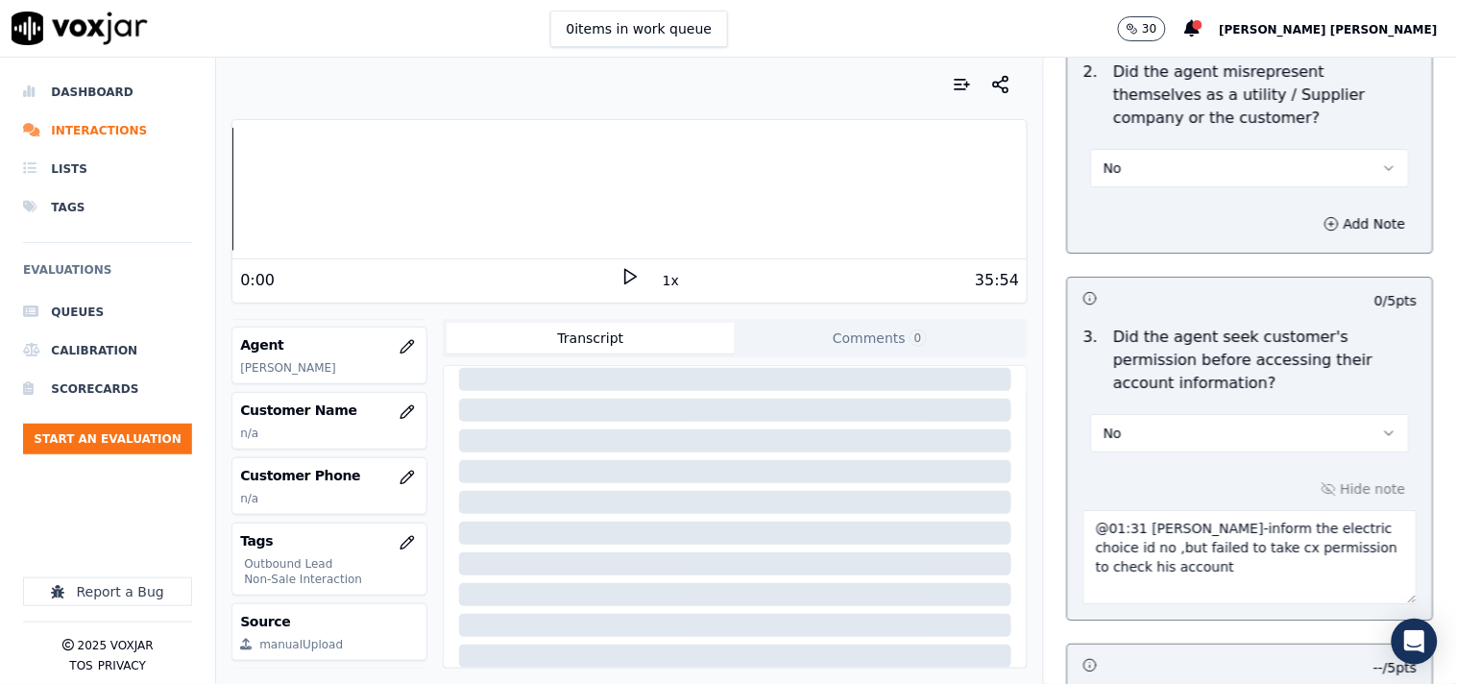
click at [1083, 523] on textarea "@01:31 [PERSON_NAME]-inform the electric choice id no ,but failed to take cx pe…" at bounding box center [1250, 557] width 334 height 94
paste textarea "call id-20250917-113947"
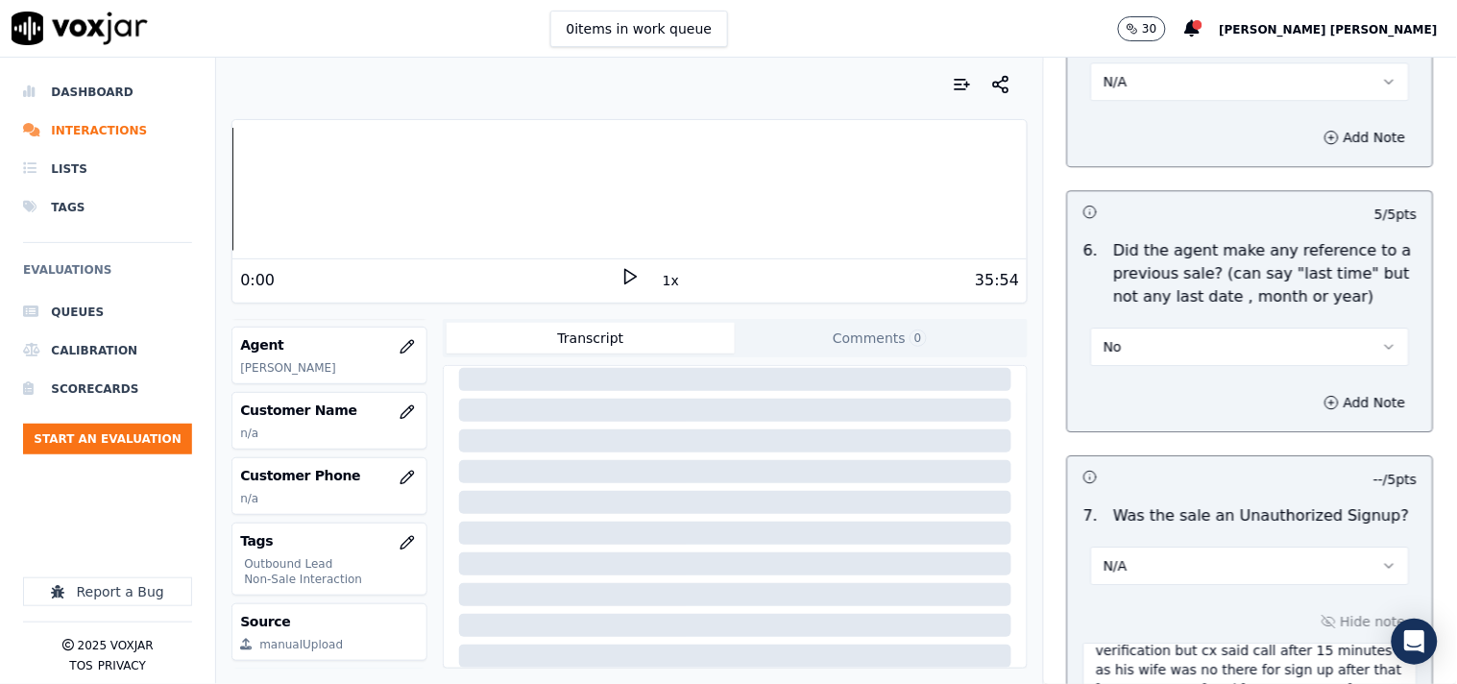
scroll to position [5359, 0]
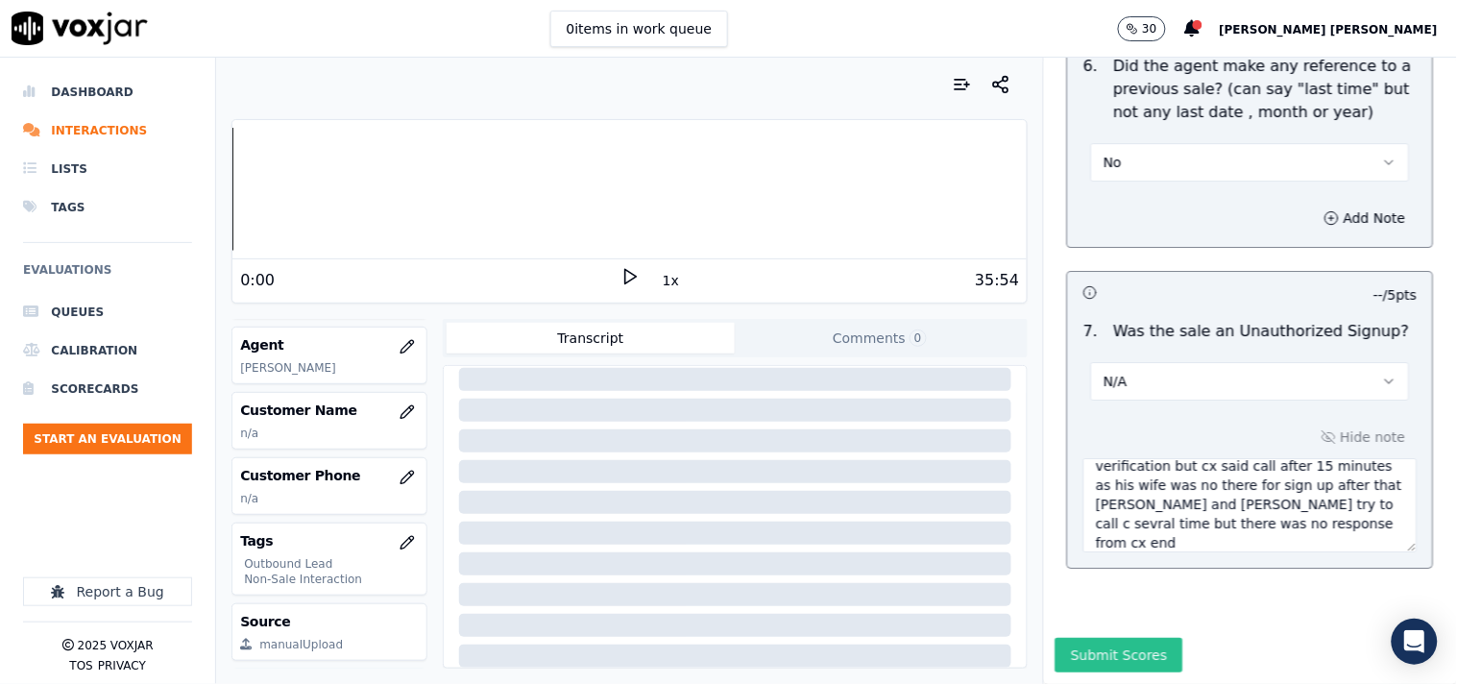
type textarea "call id-20250917-113947 @01:31 [PERSON_NAME]-inform the electric choice id no ,…"
click at [1125, 638] on button "Submit Scores" at bounding box center [1119, 655] width 128 height 35
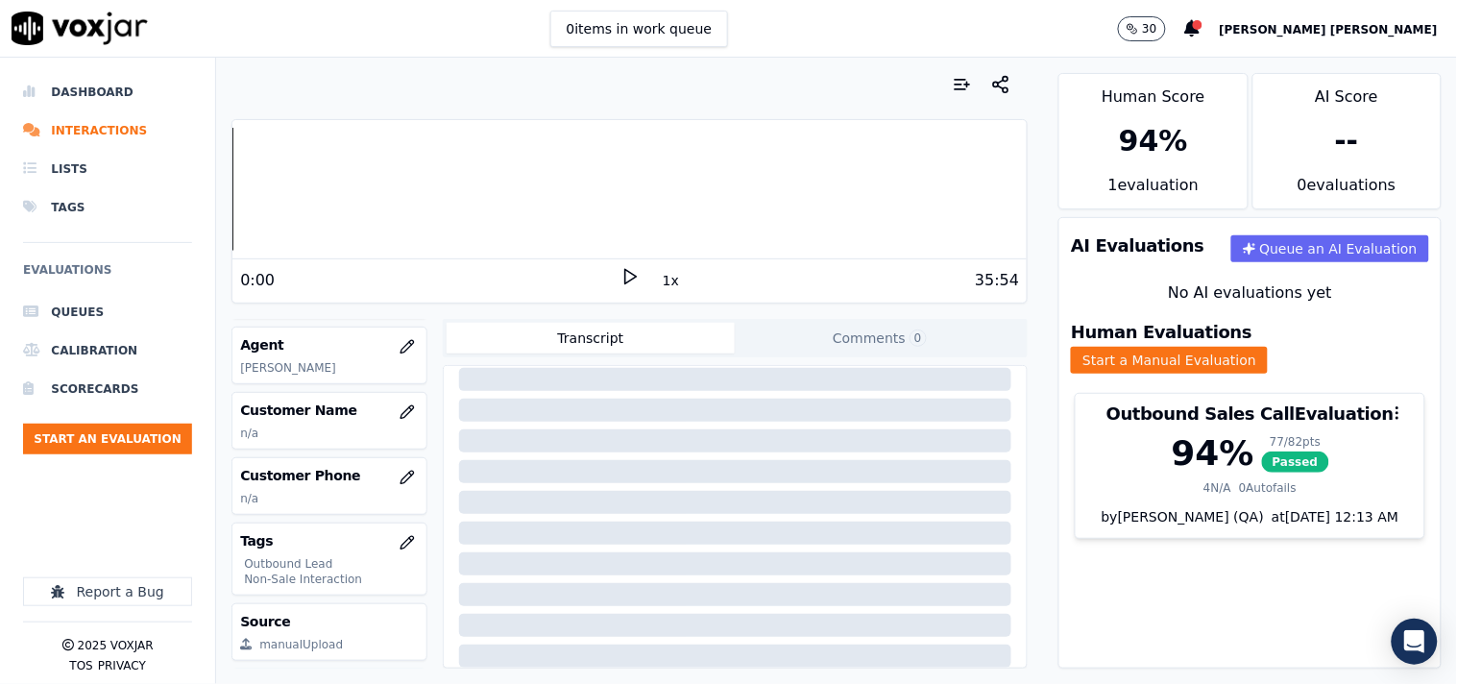
click at [376, 440] on p "n/a" at bounding box center [329, 432] width 178 height 15
click at [388, 430] on button "button" at bounding box center [407, 412] width 38 height 38
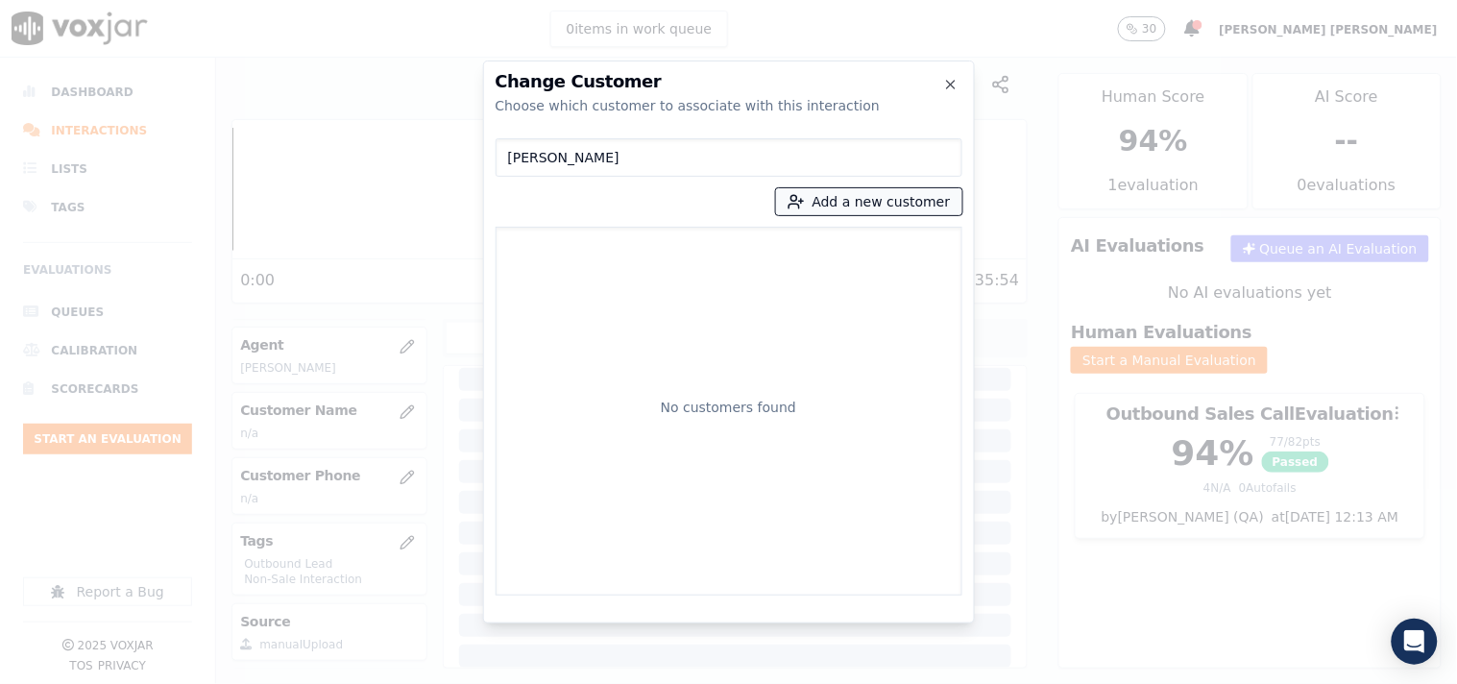
type input "[PERSON_NAME]"
click at [809, 188] on button "Add a new customer" at bounding box center [869, 201] width 186 height 27
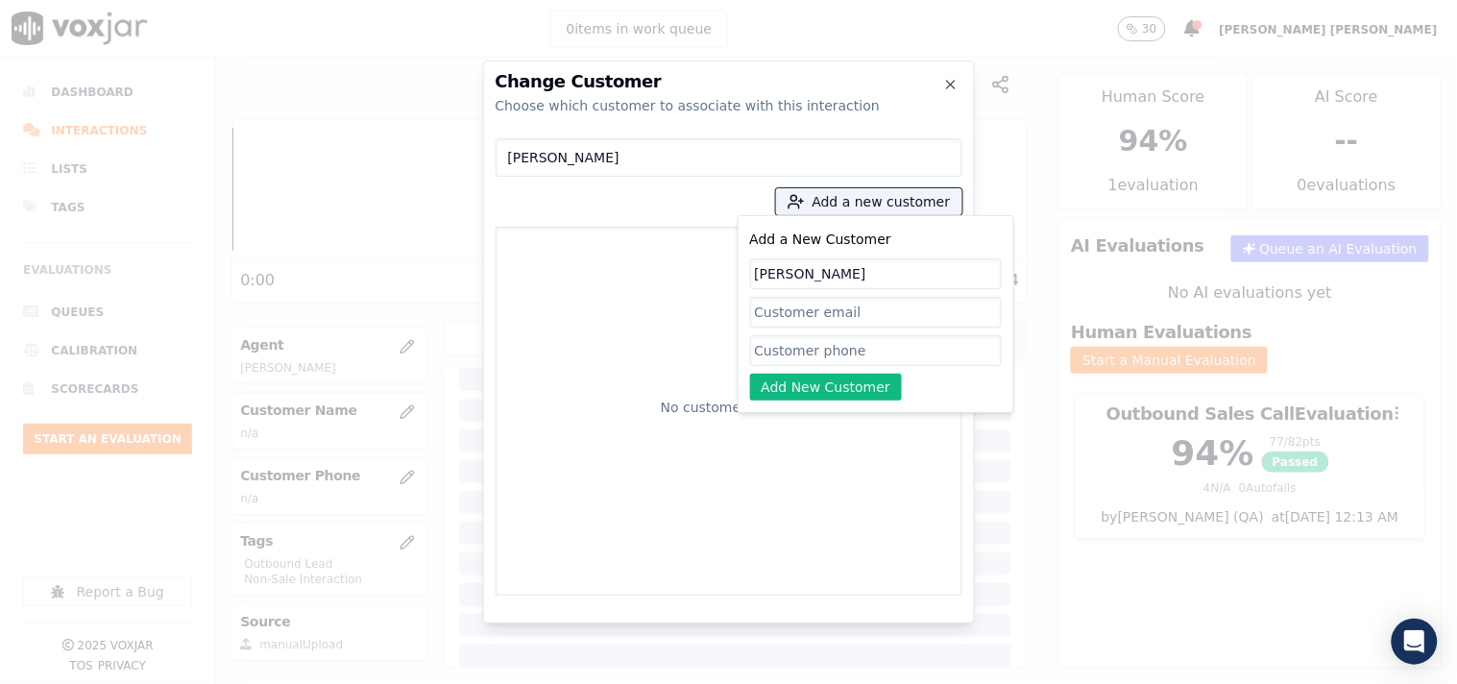
type input "[PERSON_NAME]"
